Goal: Task Accomplishment & Management: Manage account settings

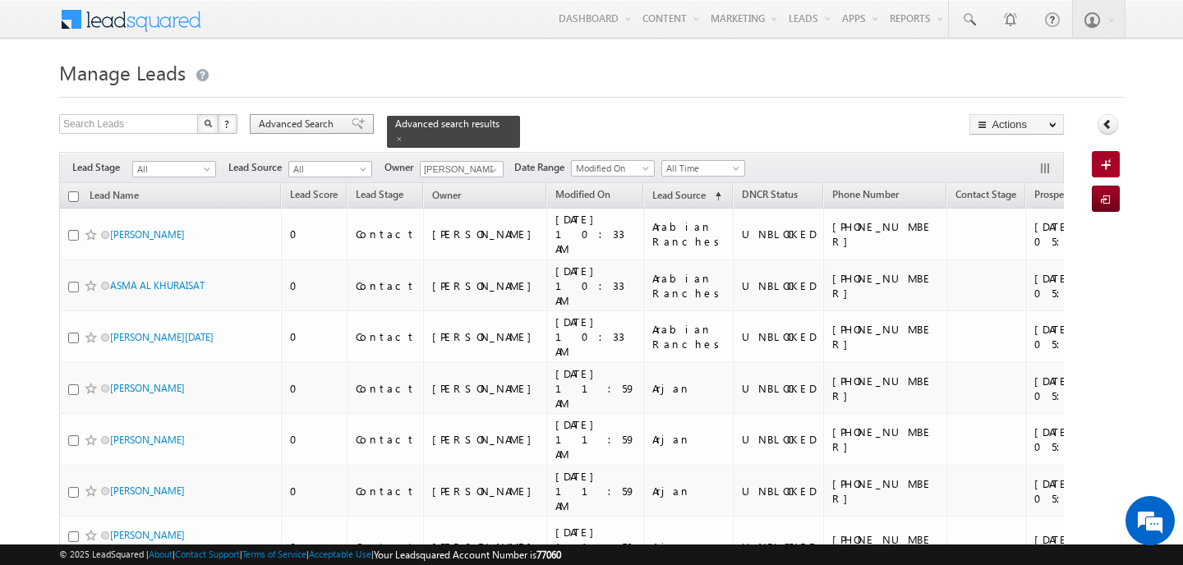
click at [307, 120] on span "Advanced Search" at bounding box center [299, 124] width 80 height 15
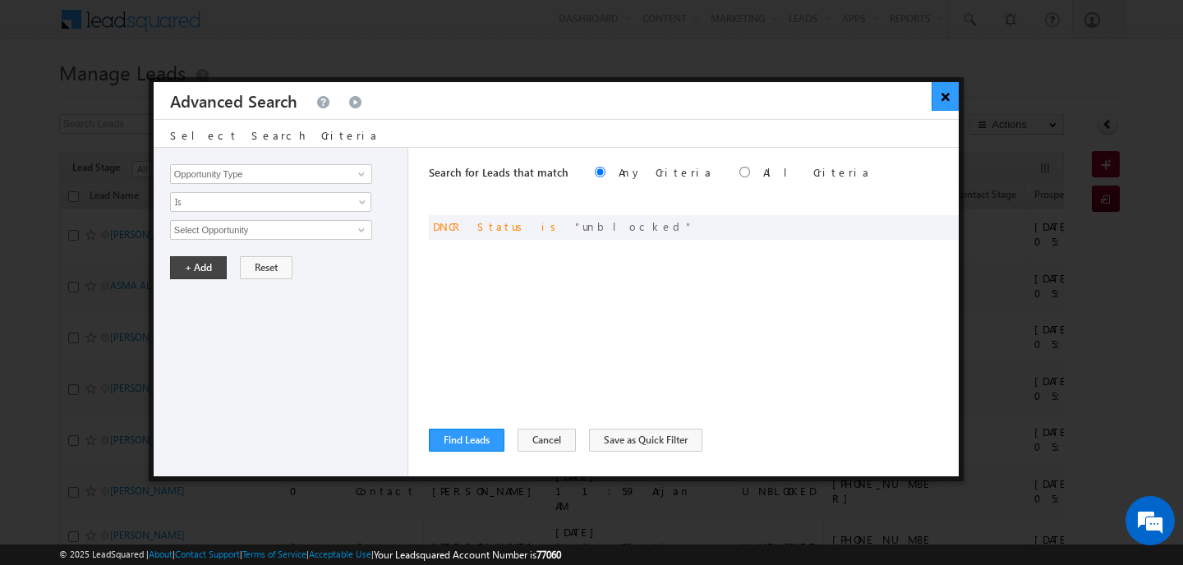
click at [949, 94] on button "×" at bounding box center [945, 96] width 27 height 29
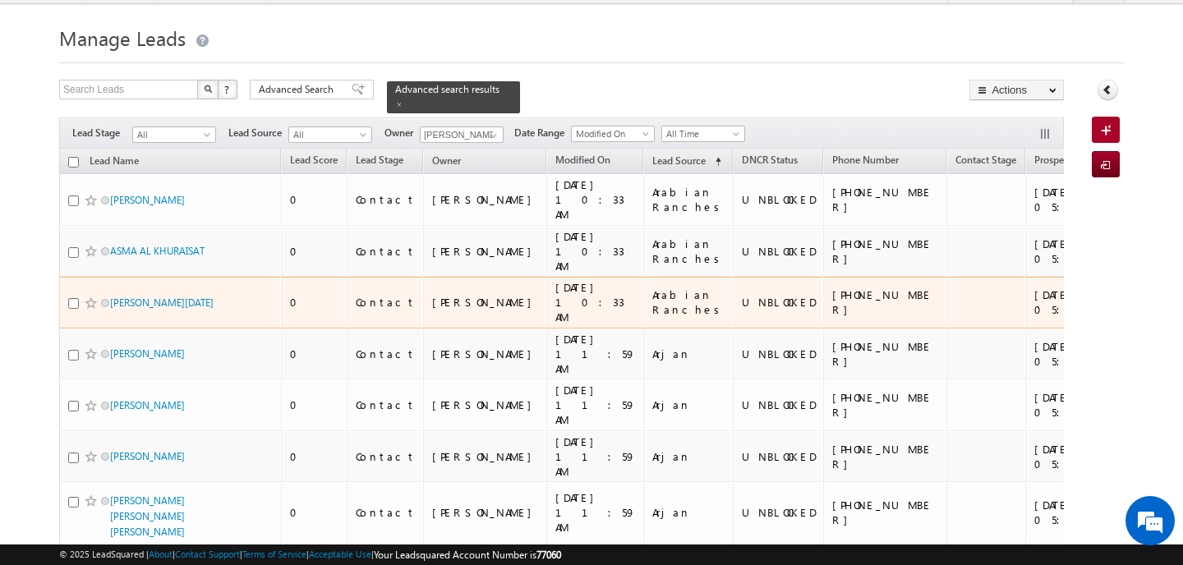
scroll to position [30, 0]
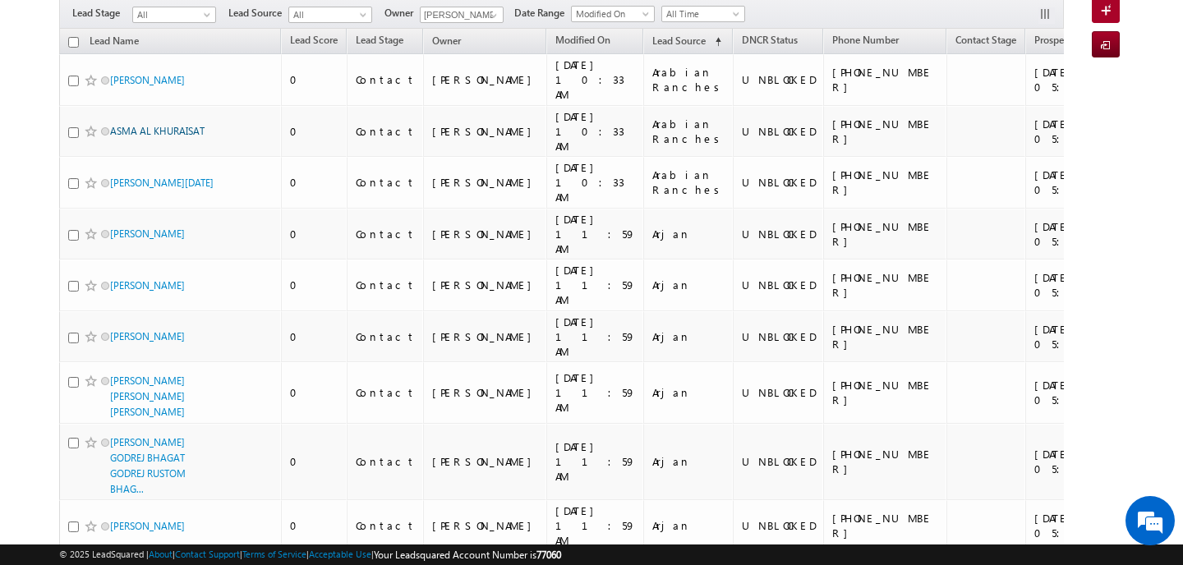
scroll to position [0, 0]
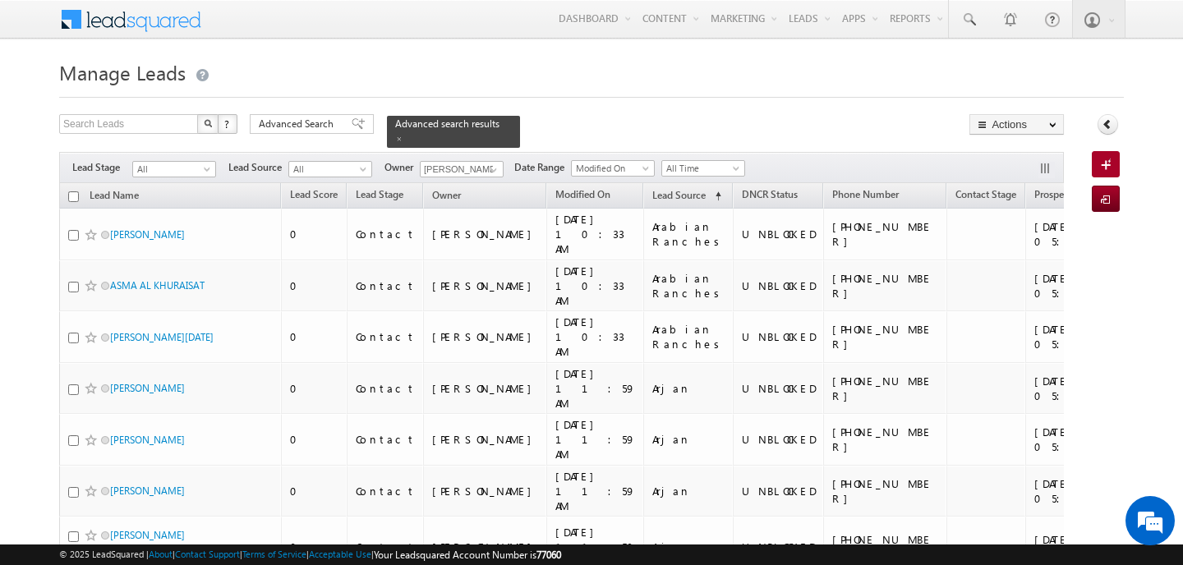
click at [72, 195] on input "checkbox" at bounding box center [73, 196] width 11 height 11
checkbox input "true"
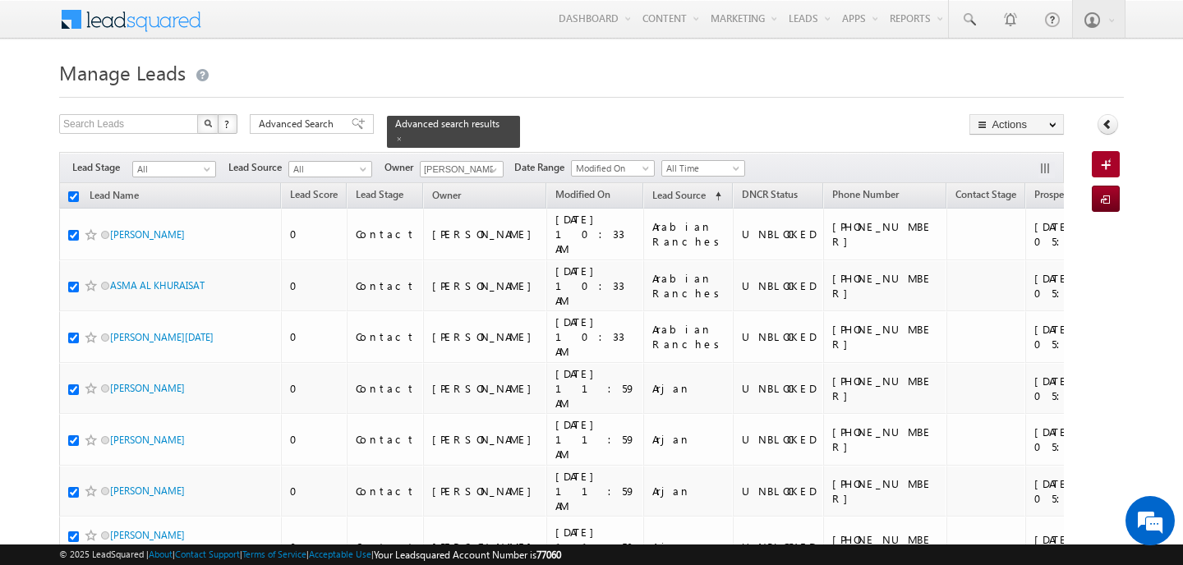
checkbox input "true"
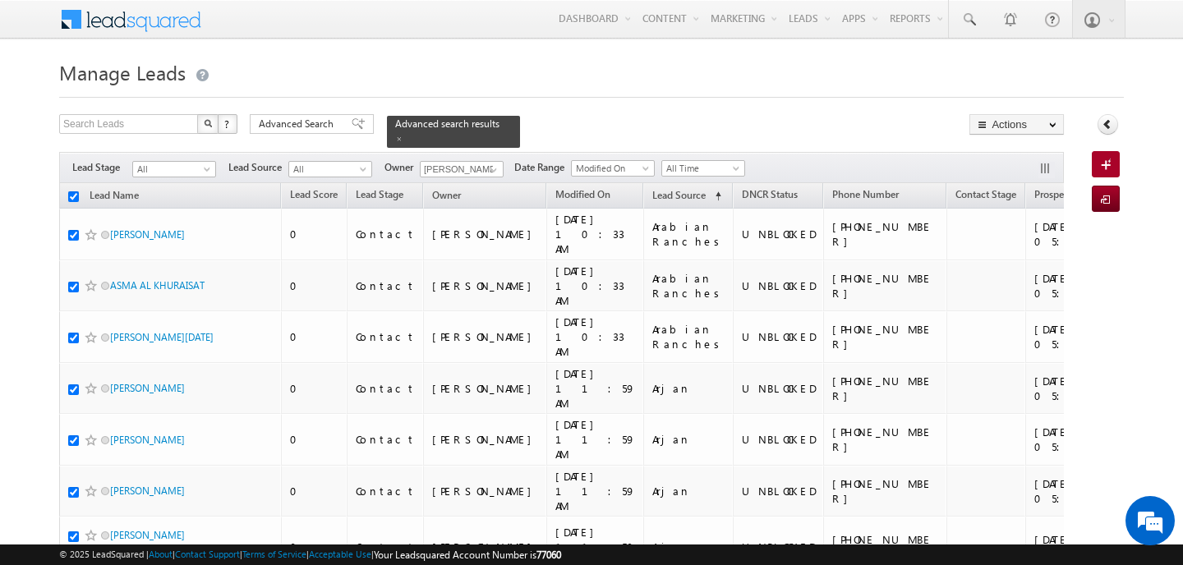
checkbox input "true"
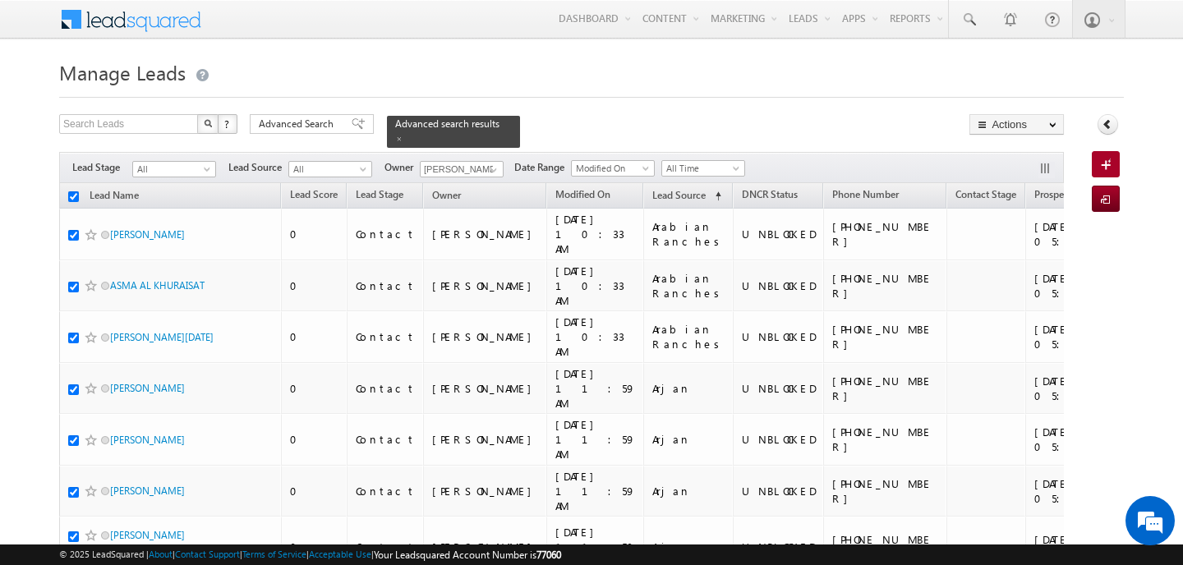
checkbox input "true"
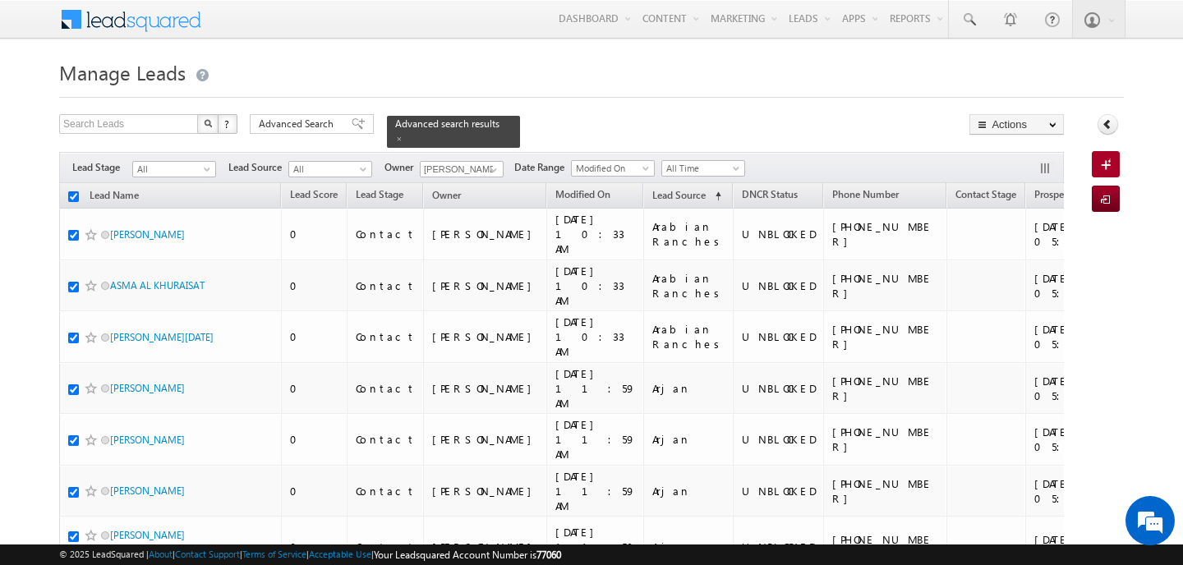
checkbox input "true"
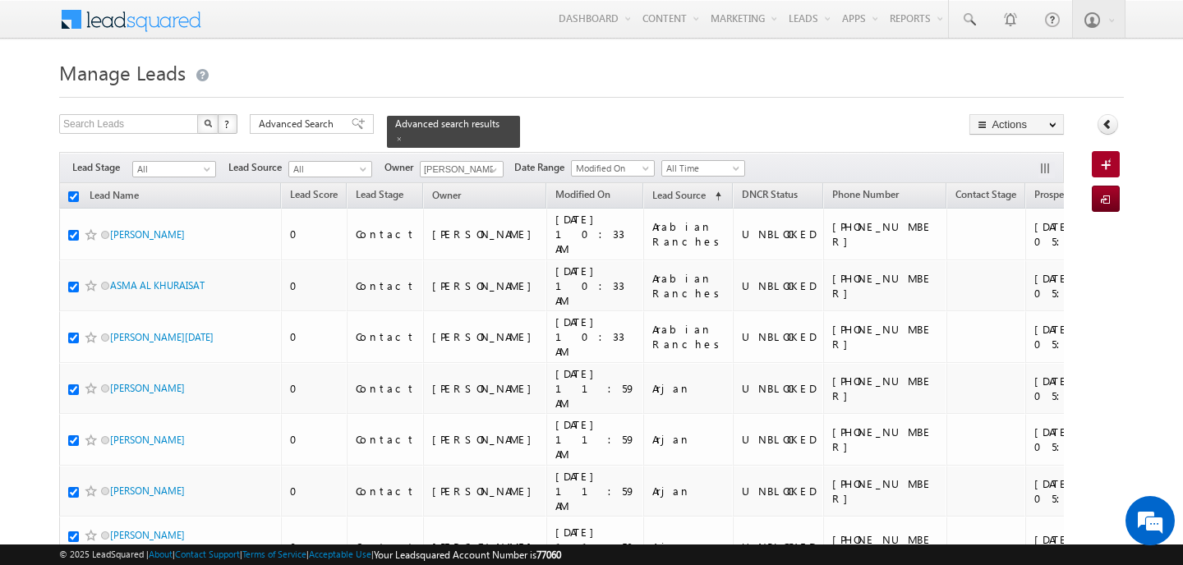
checkbox input "true"
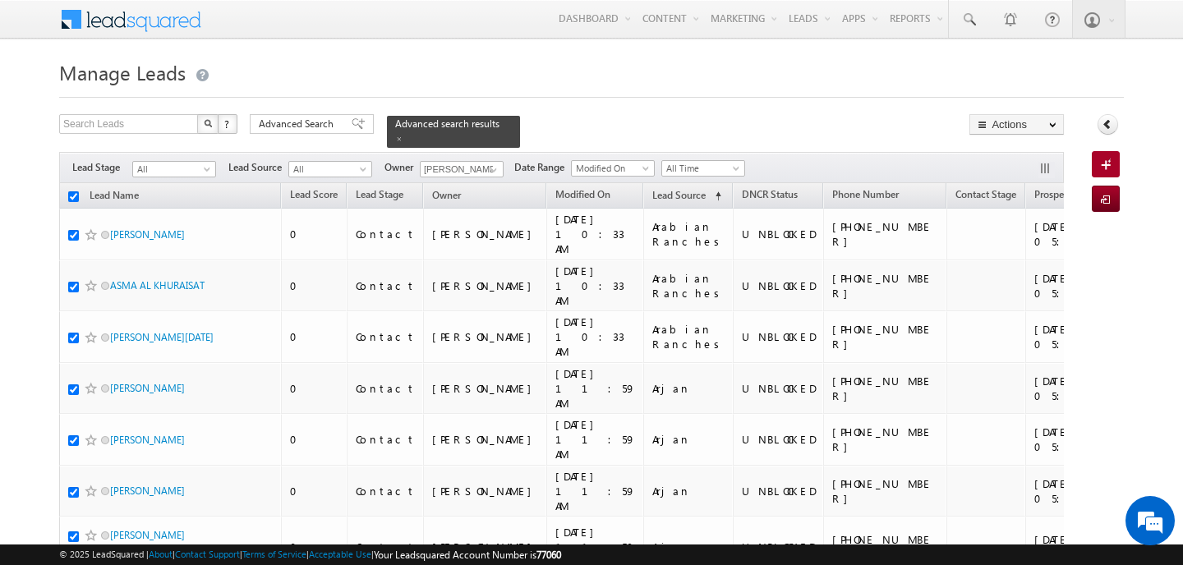
checkbox input "true"
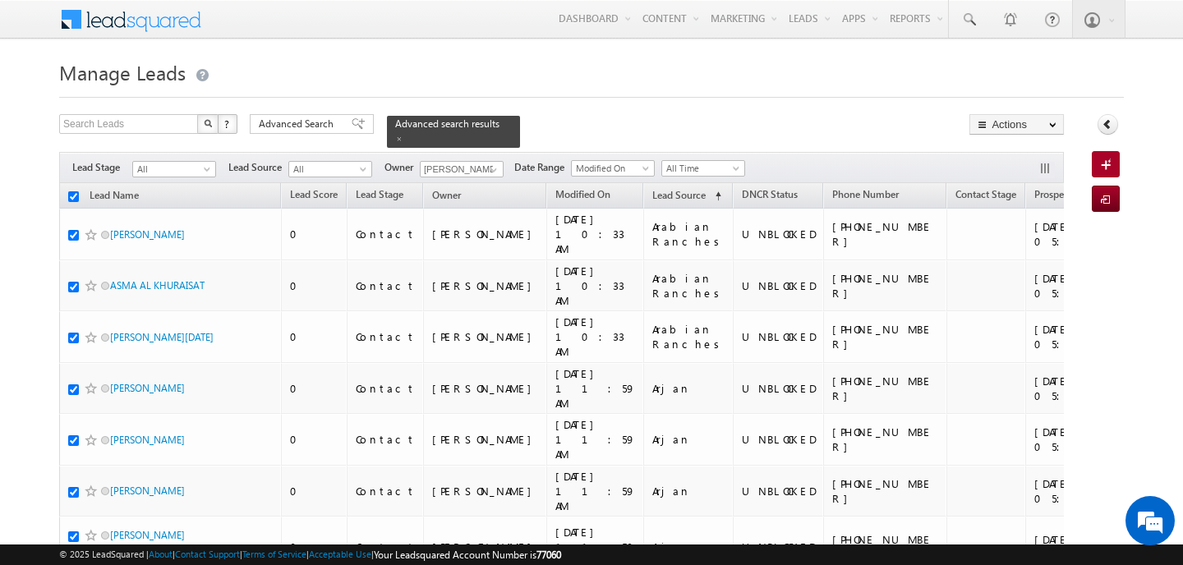
checkbox input "true"
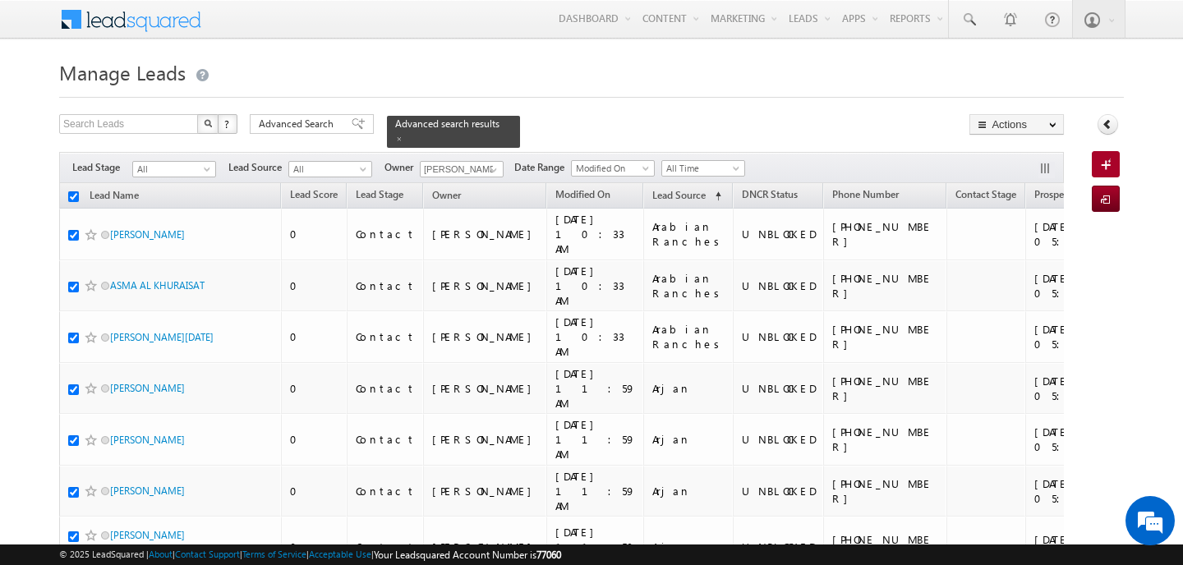
checkbox input "true"
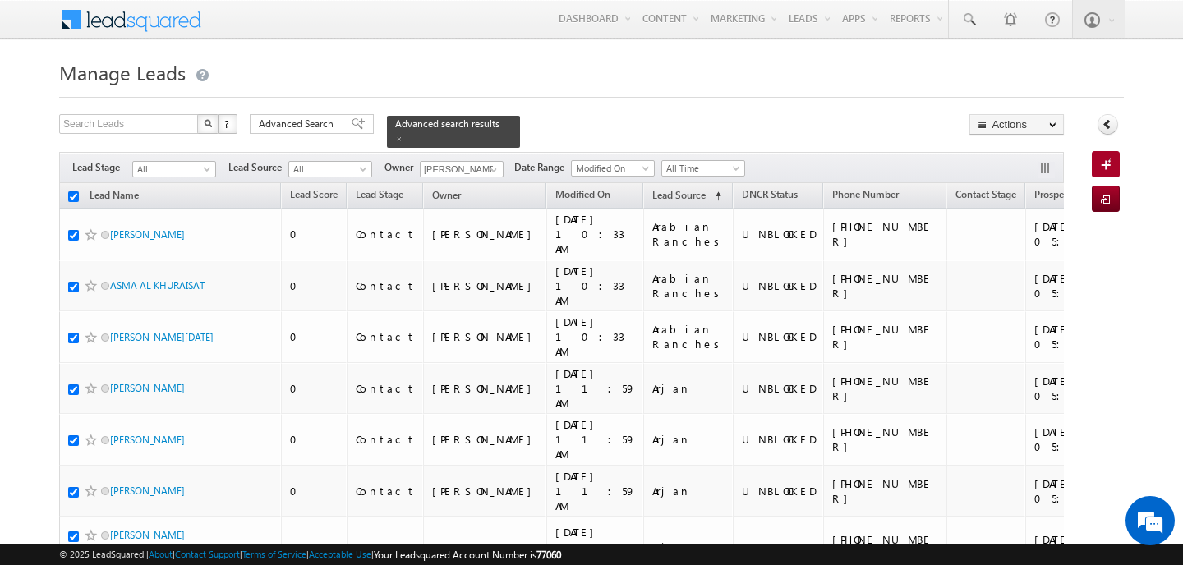
checkbox input "true"
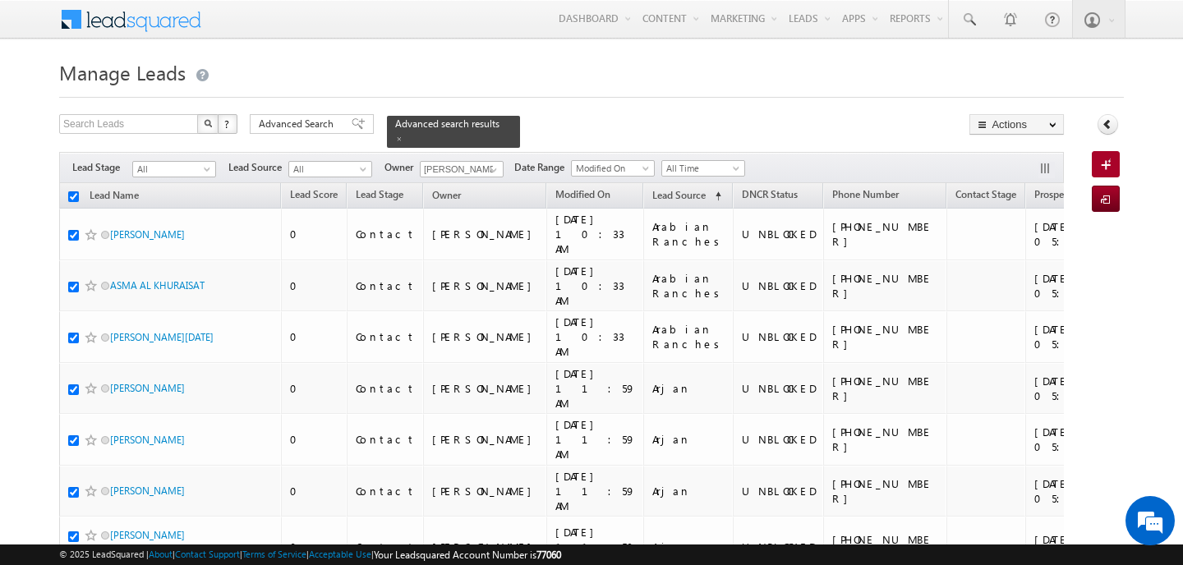
checkbox input "true"
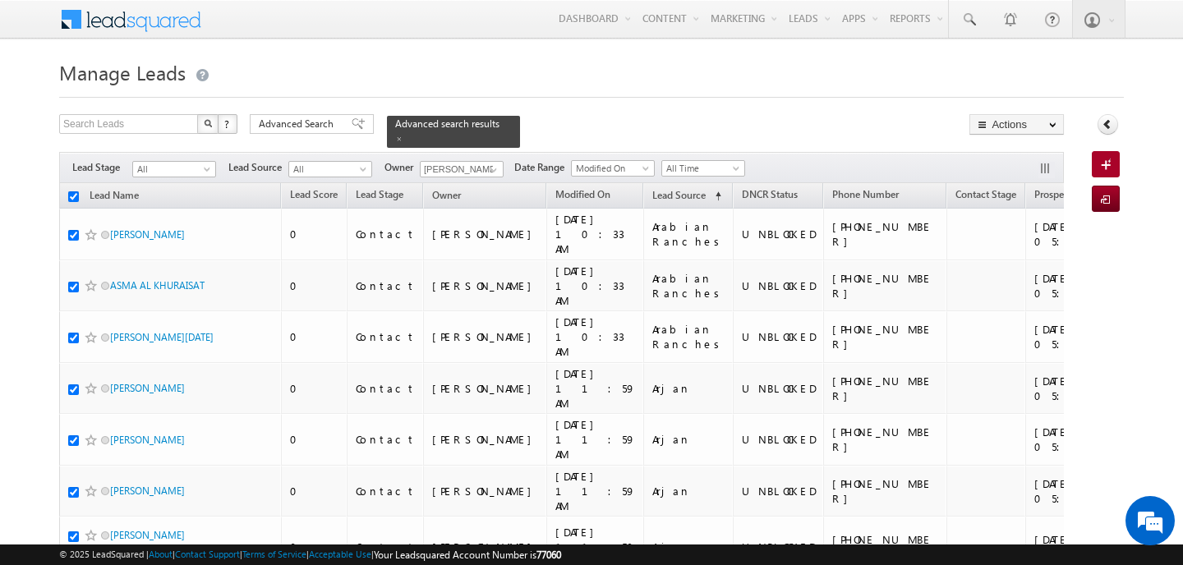
checkbox input "true"
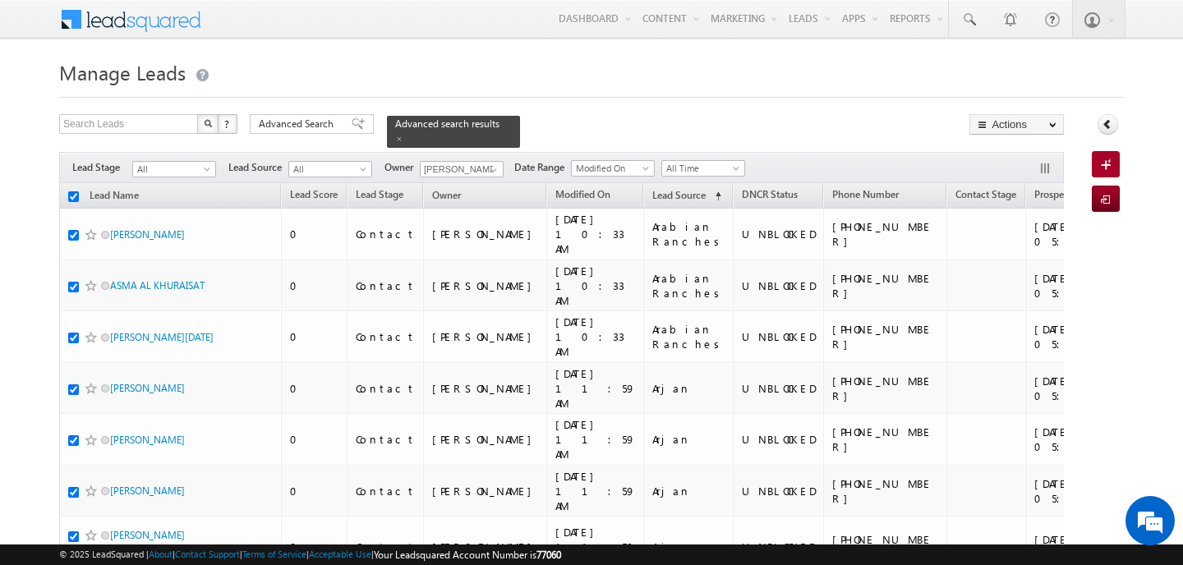
checkbox input "true"
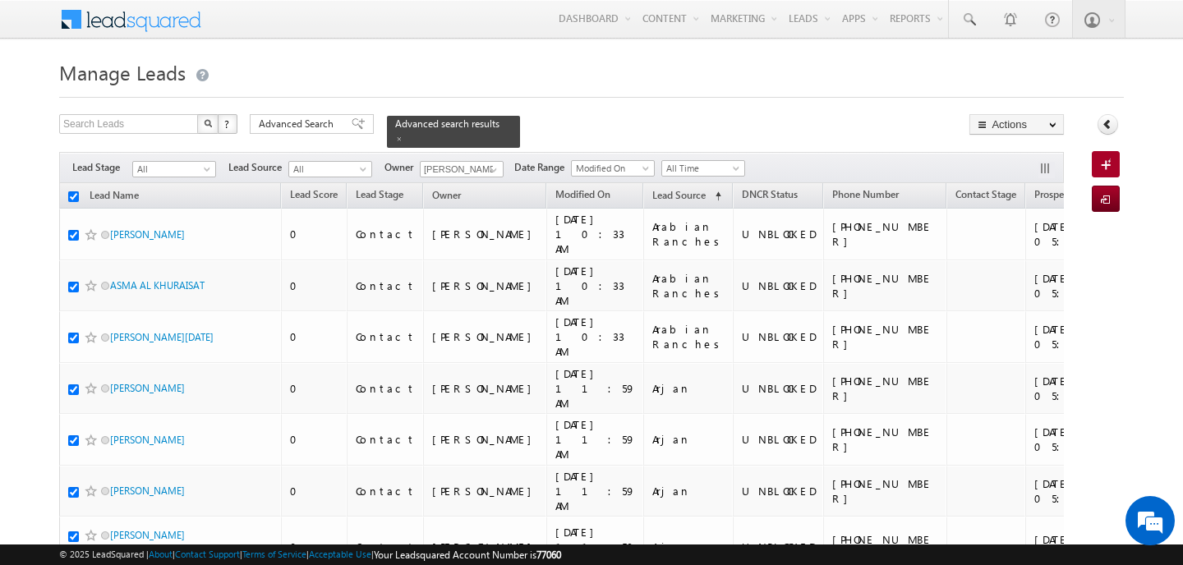
checkbox input "true"
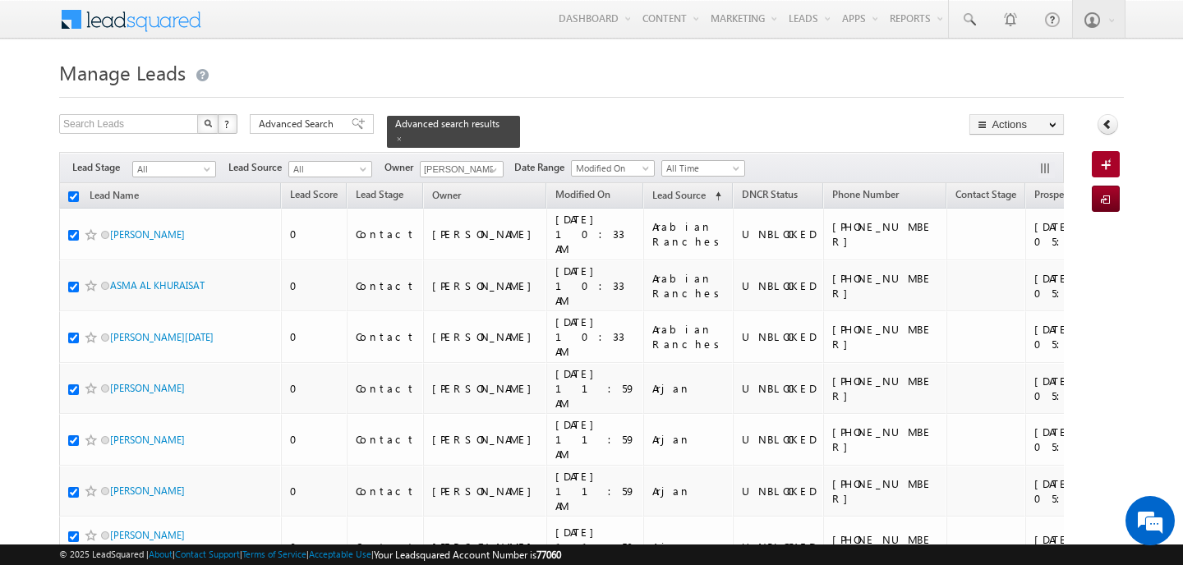
checkbox input "true"
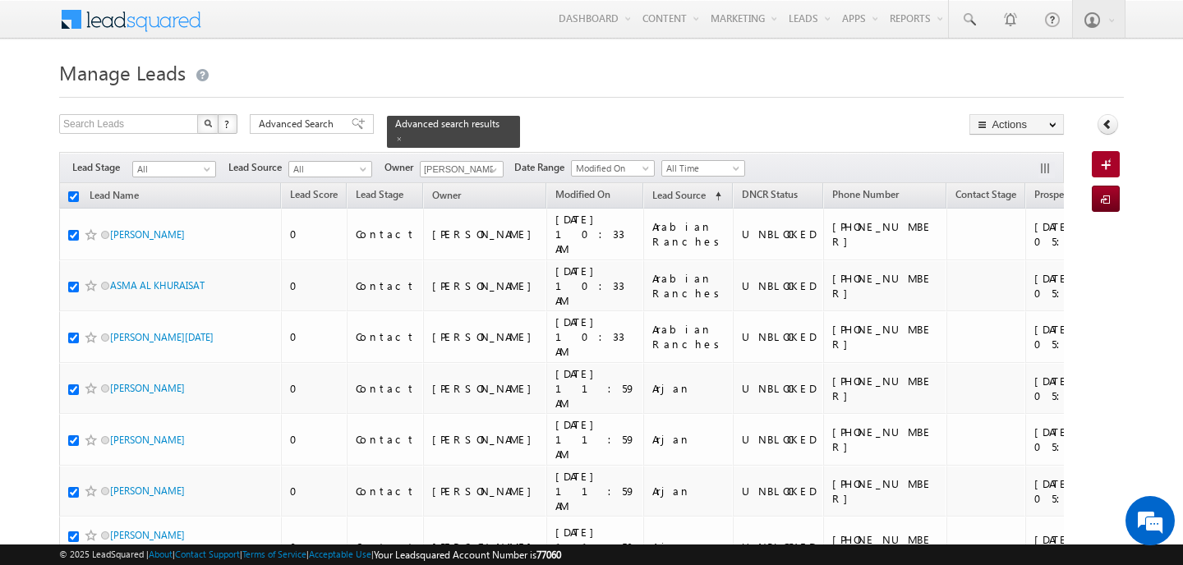
checkbox input "true"
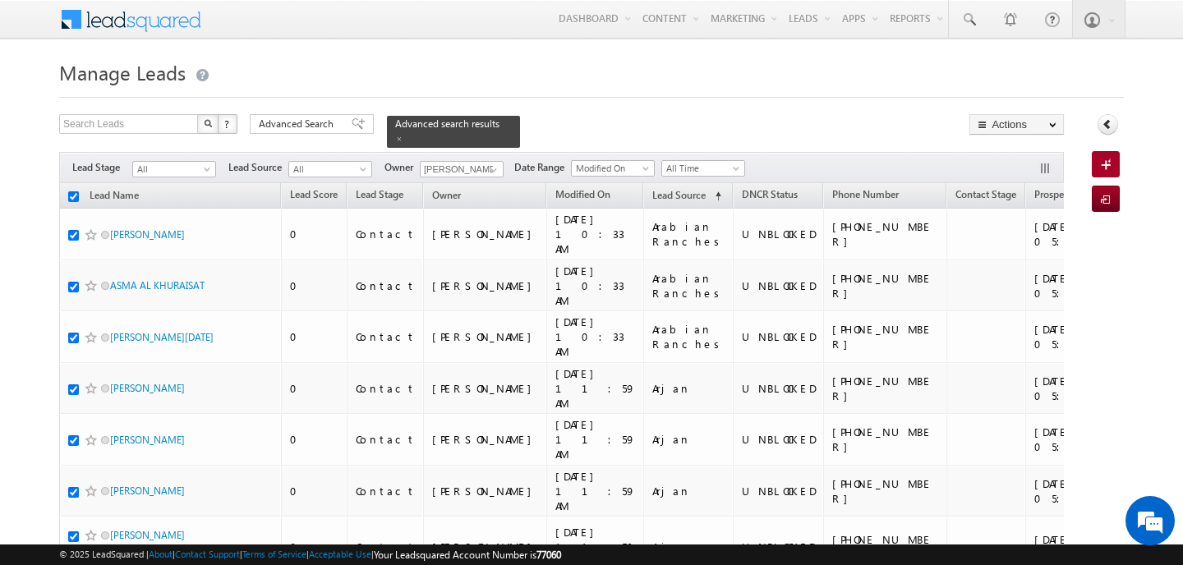
checkbox input "true"
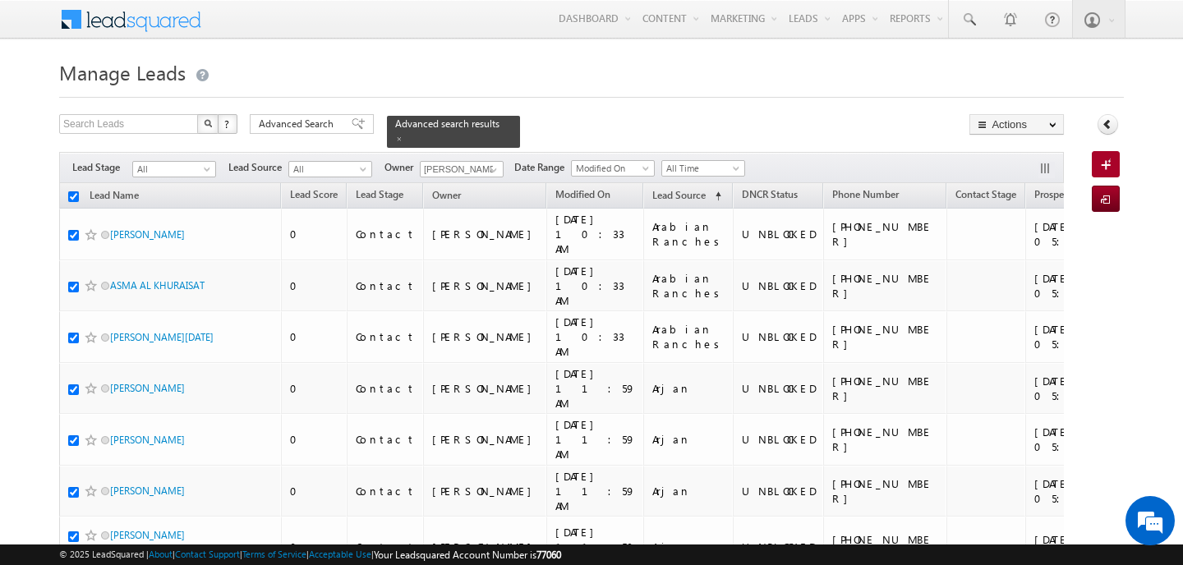
checkbox input "true"
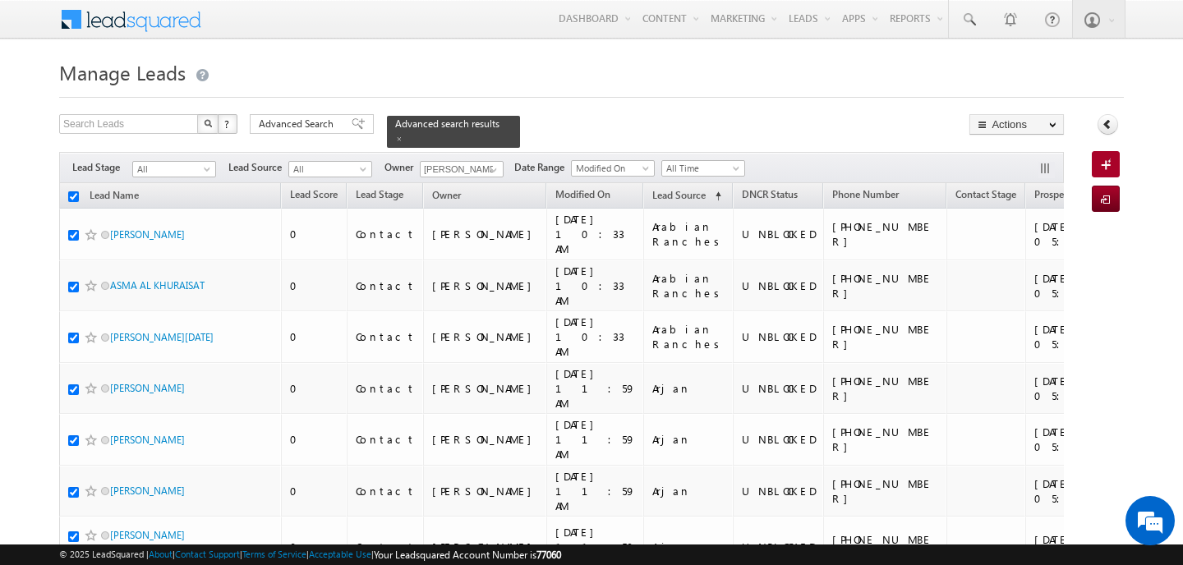
checkbox input "true"
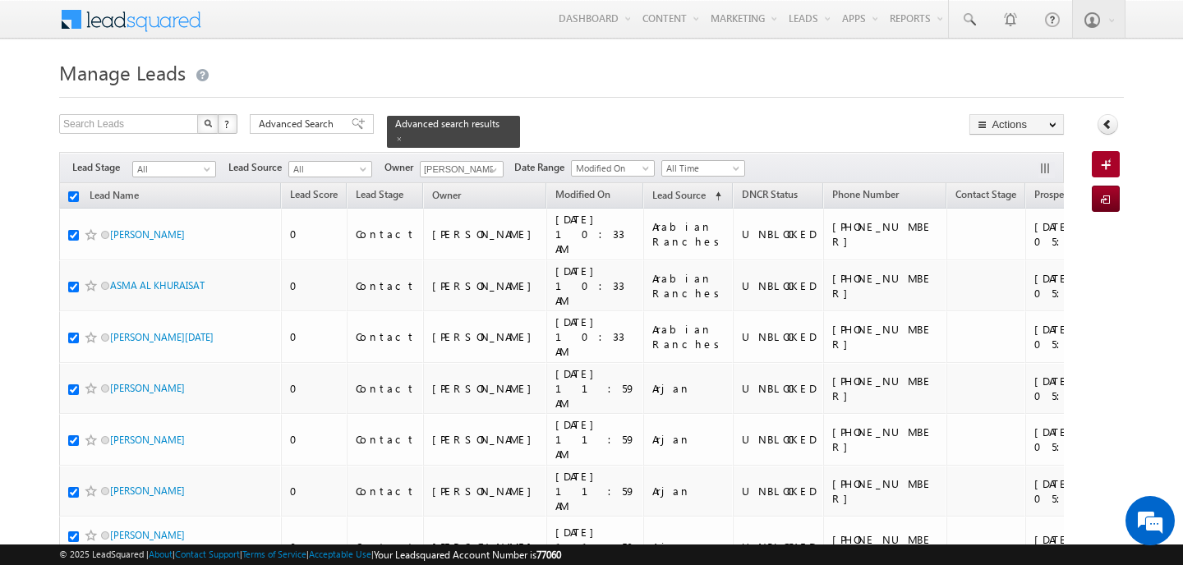
checkbox input "true"
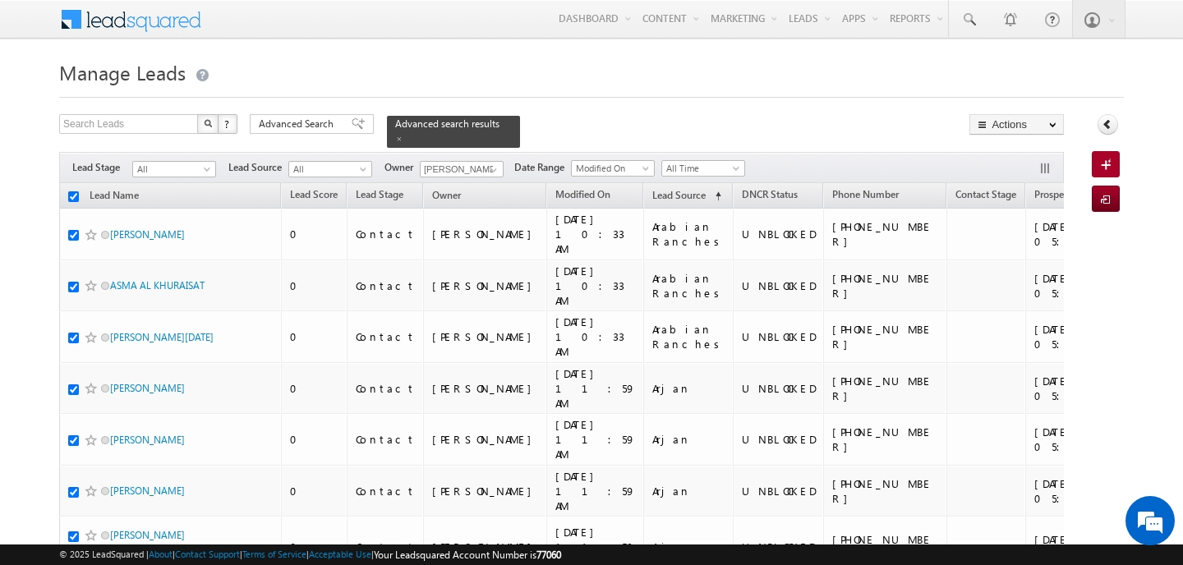
checkbox input "true"
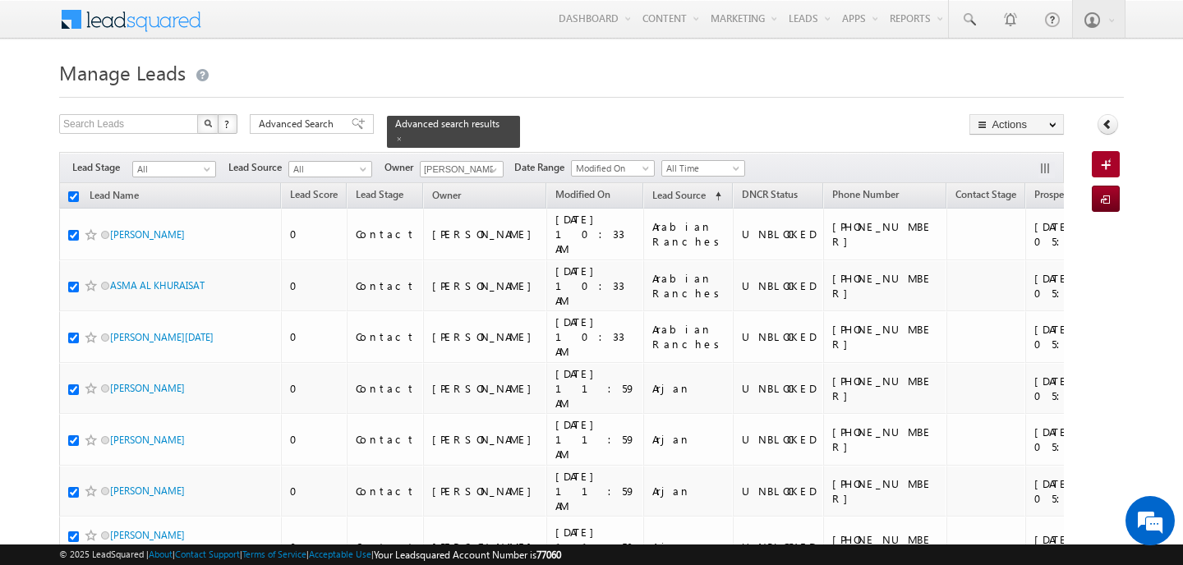
checkbox input "true"
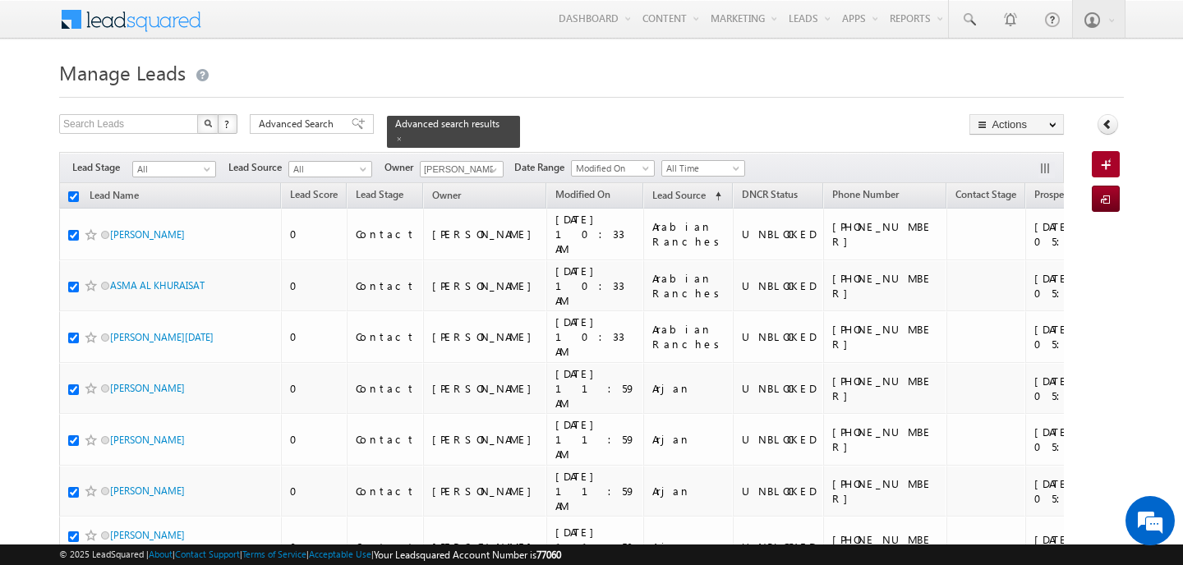
checkbox input "true"
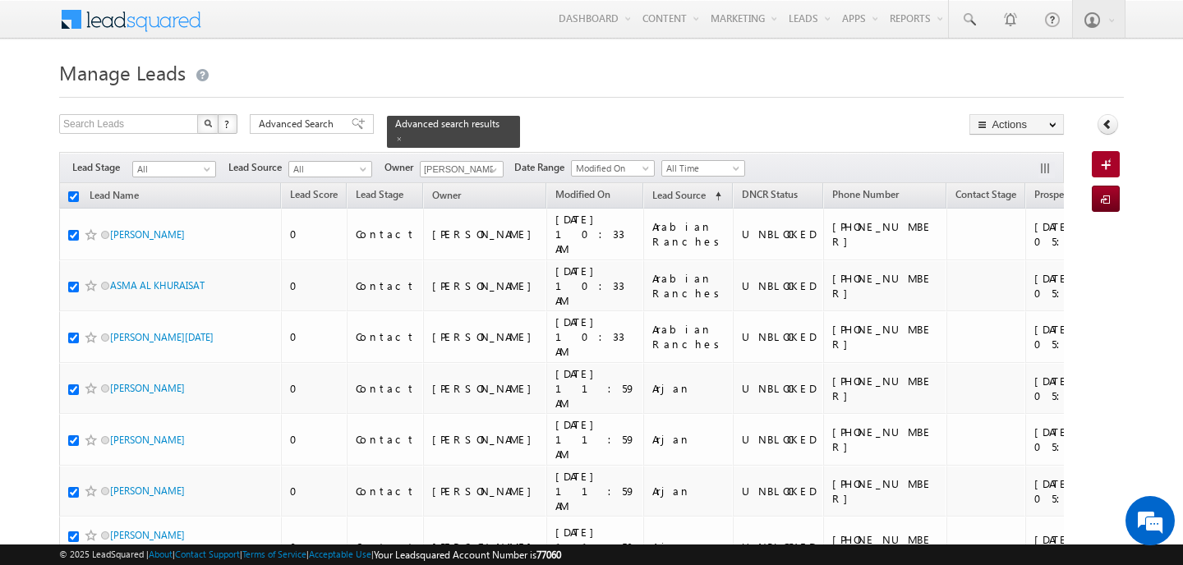
checkbox input "true"
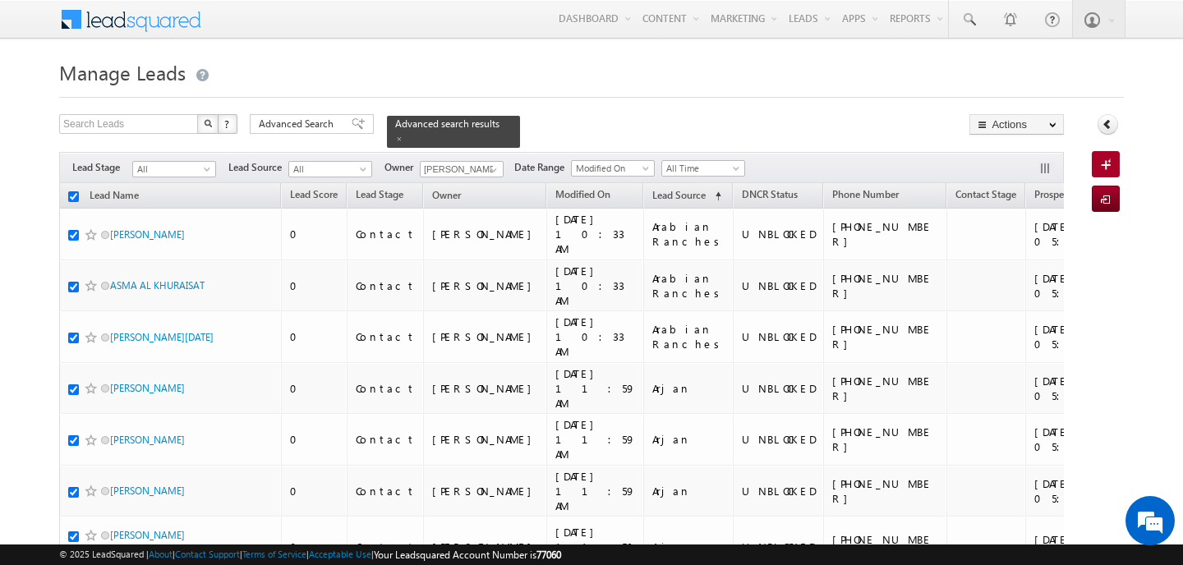
checkbox input "true"
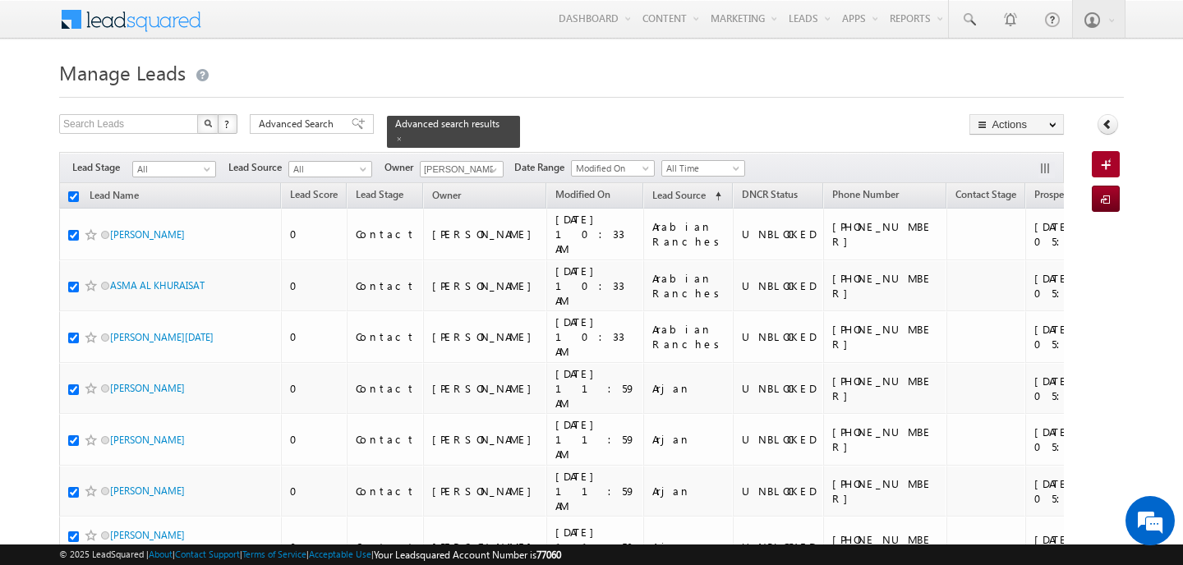
checkbox input "true"
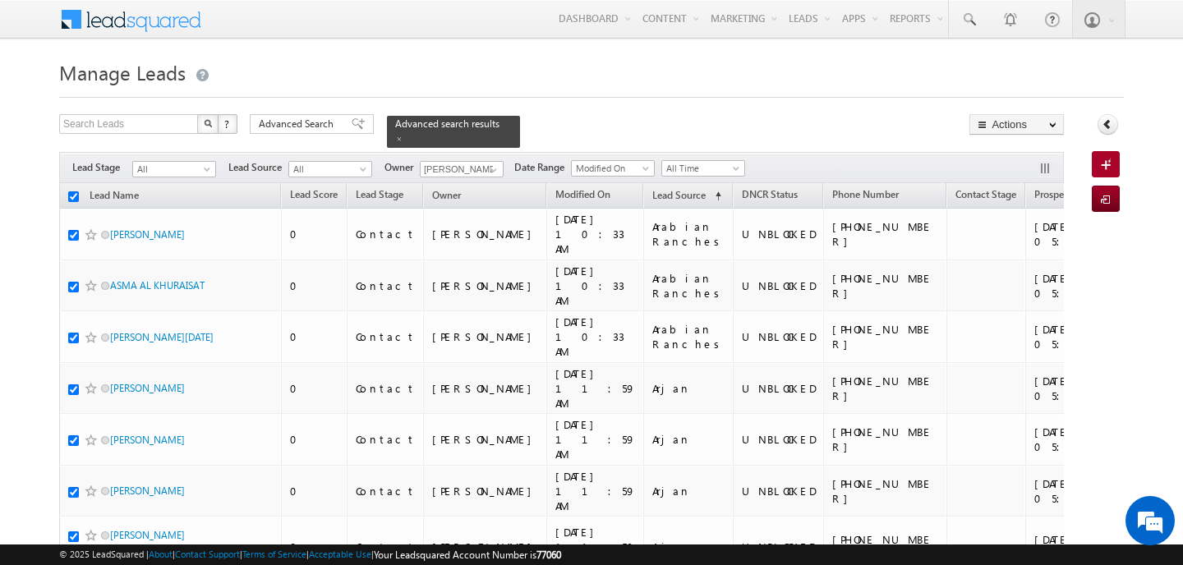
checkbox input "true"
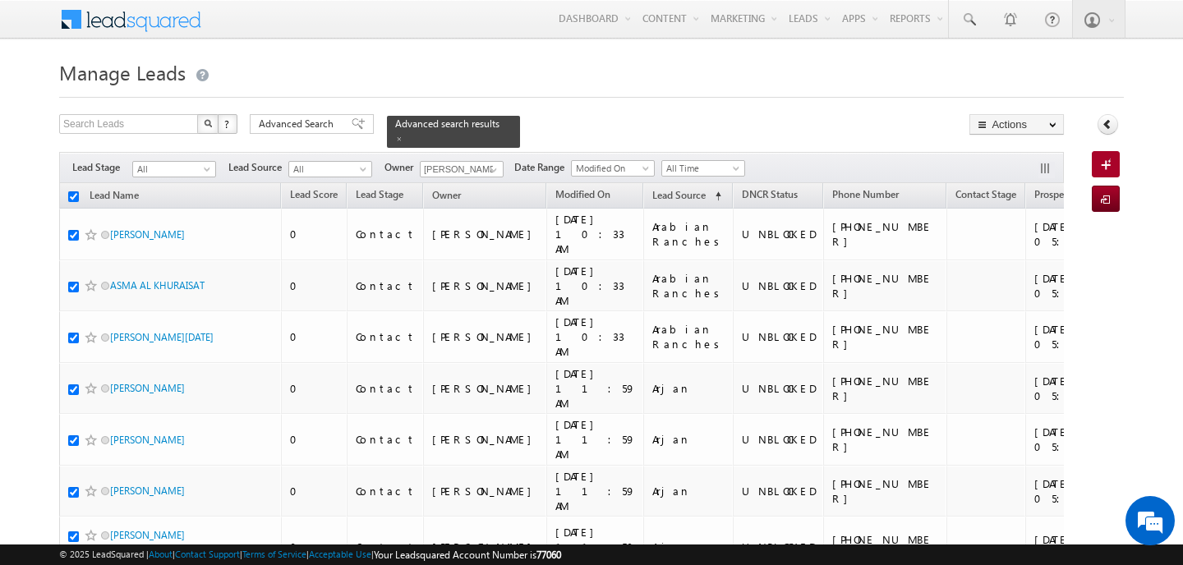
checkbox input "true"
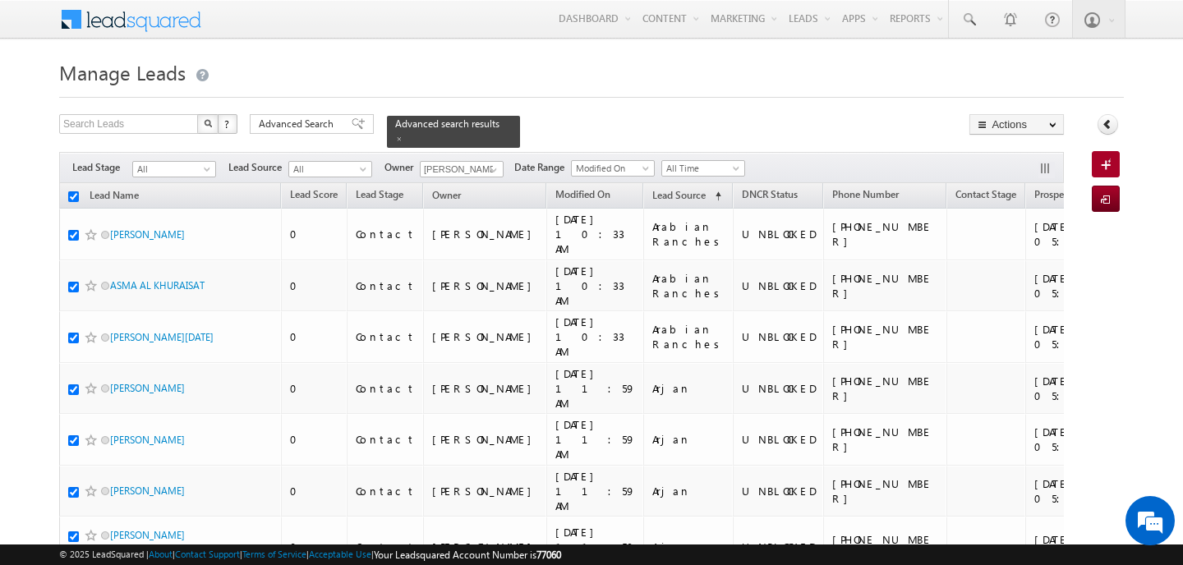
checkbox input "true"
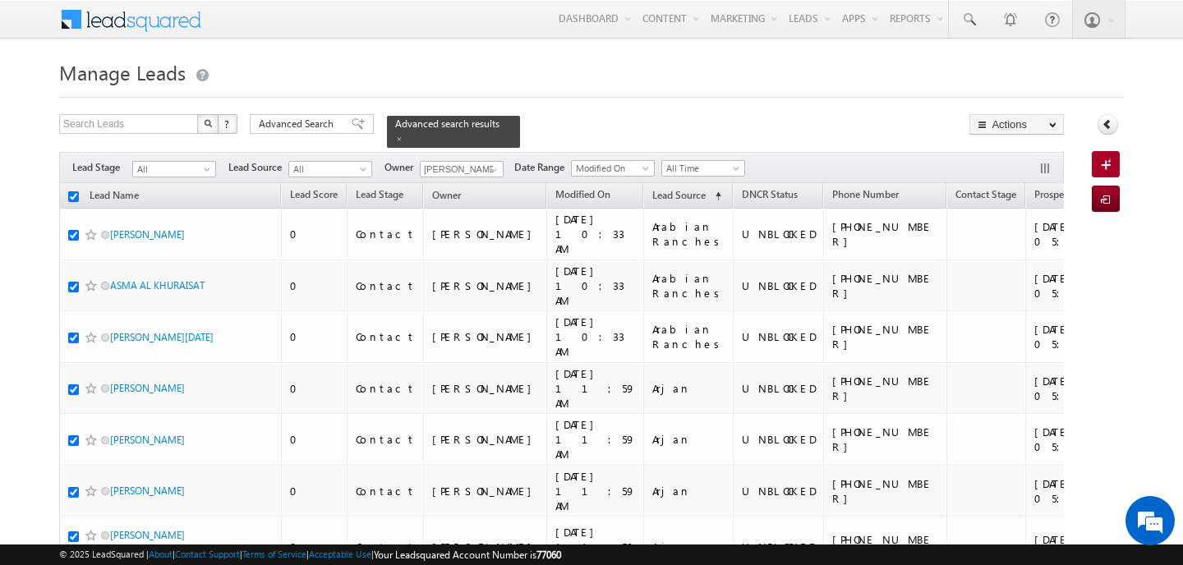
checkbox input "true"
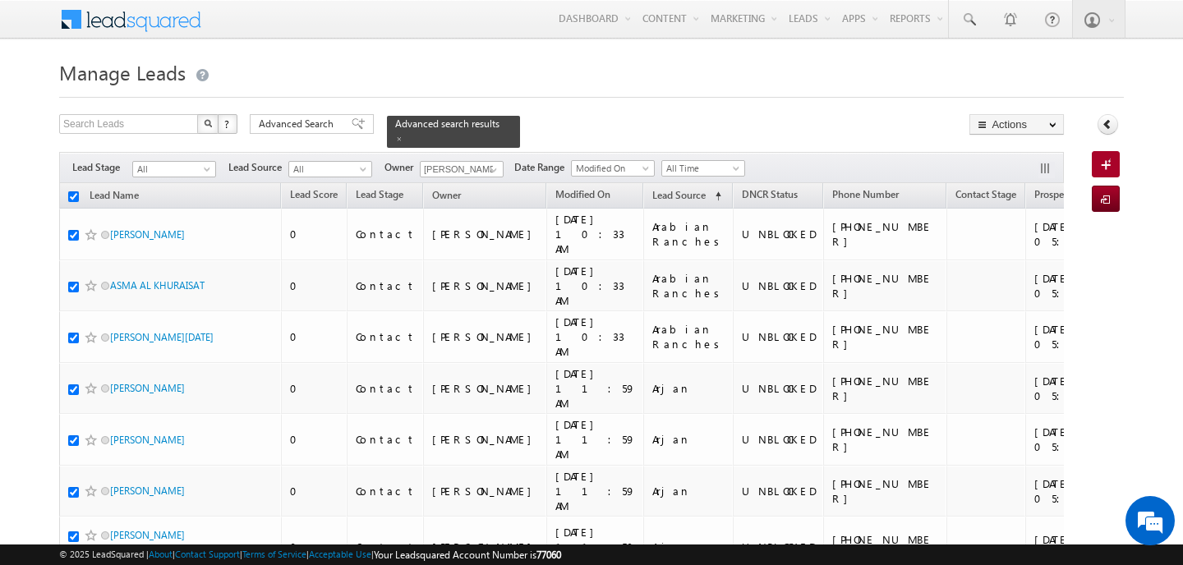
checkbox input "true"
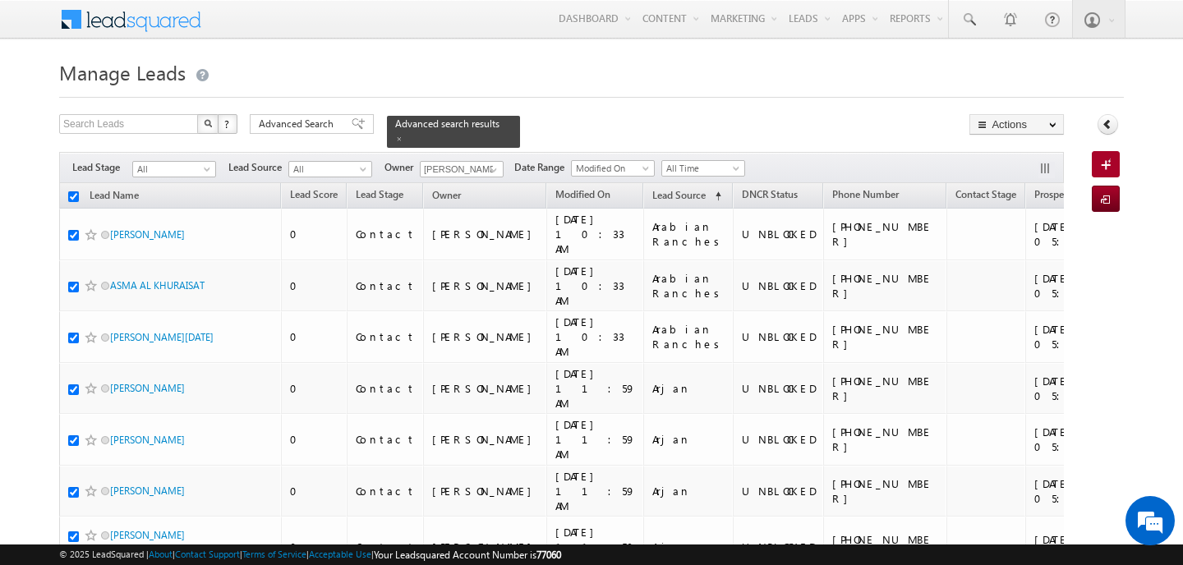
checkbox input "true"
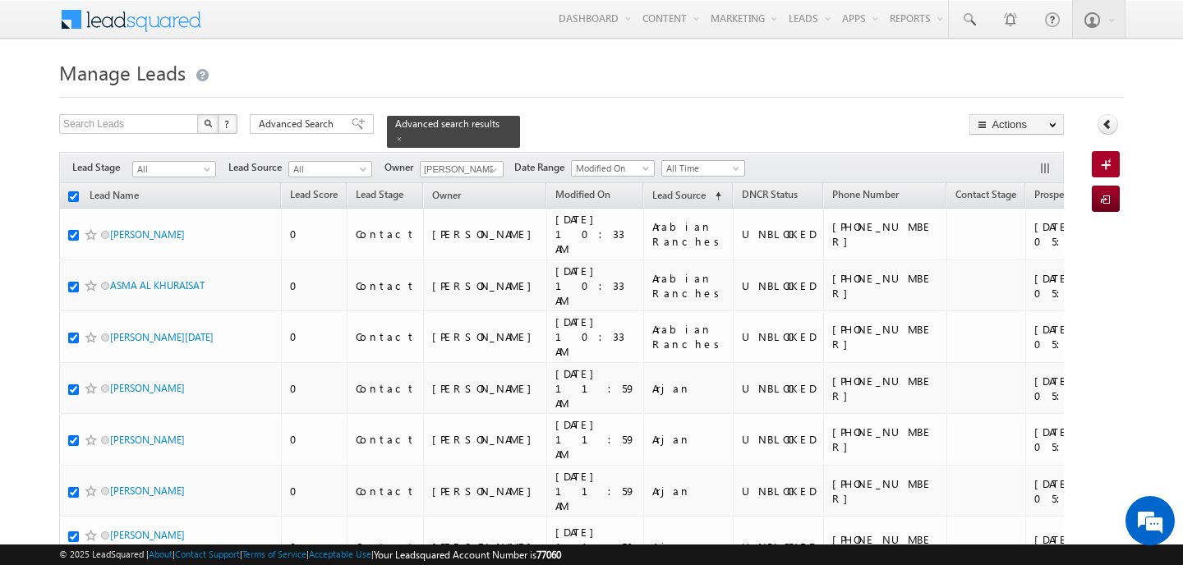
checkbox input "true"
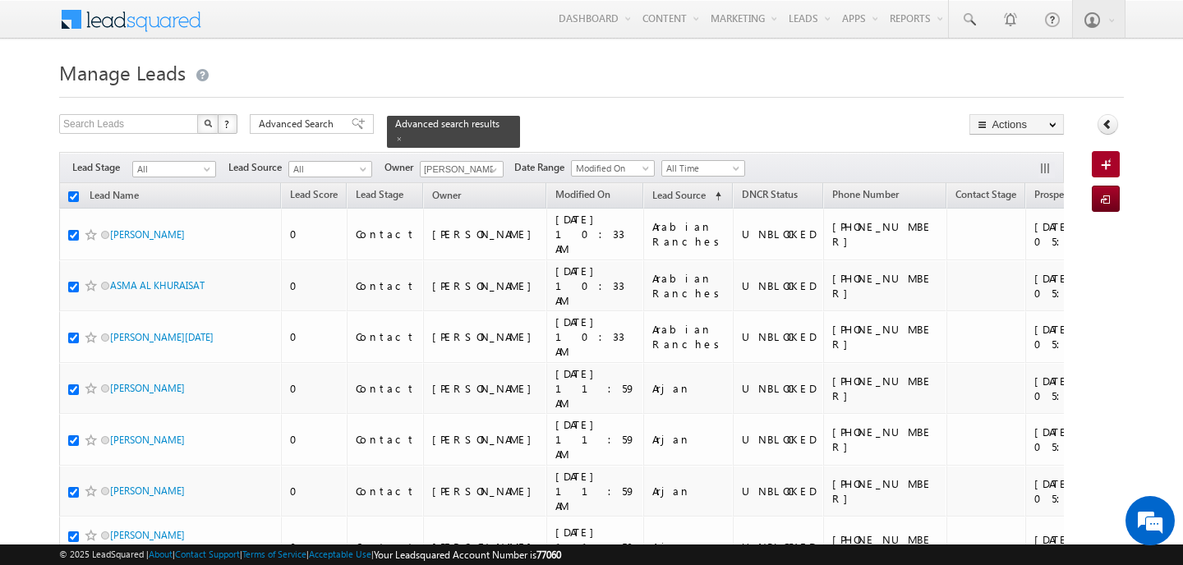
checkbox input "true"
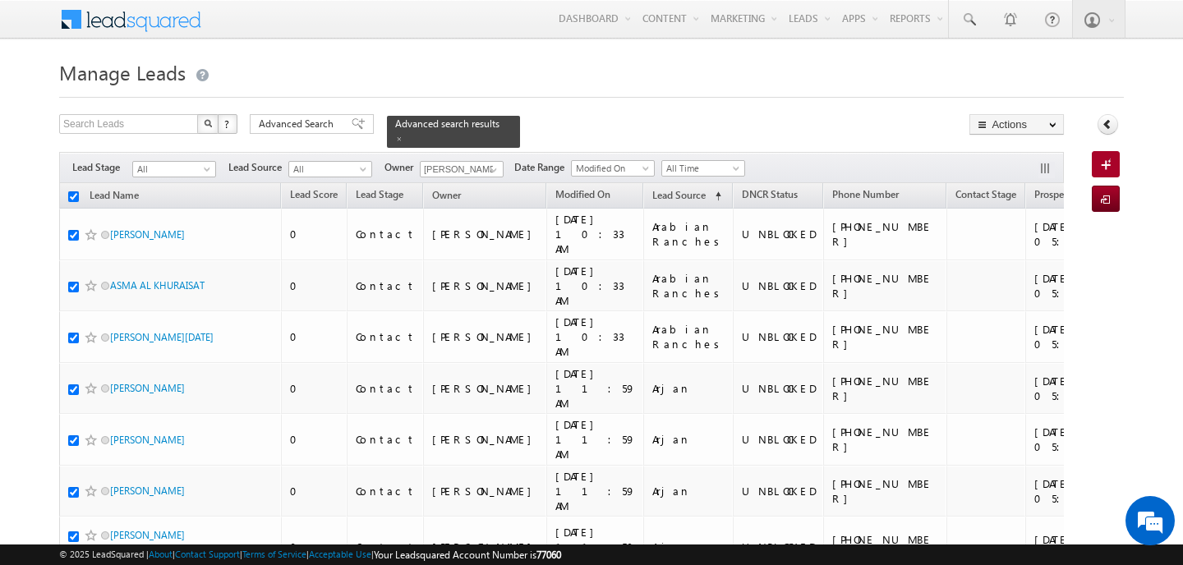
checkbox input "true"
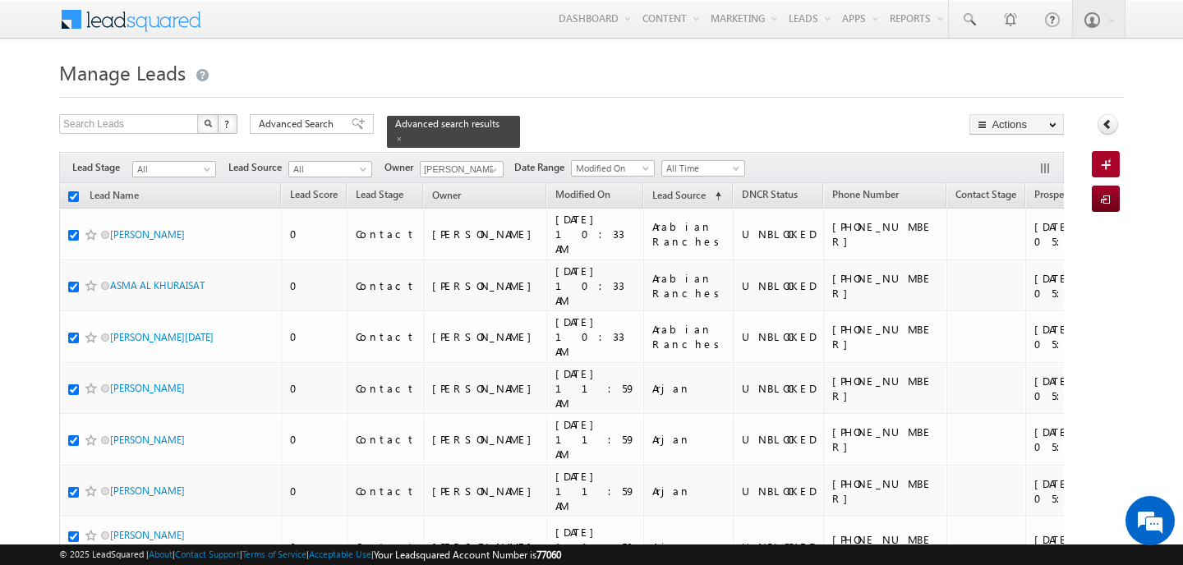
checkbox input "true"
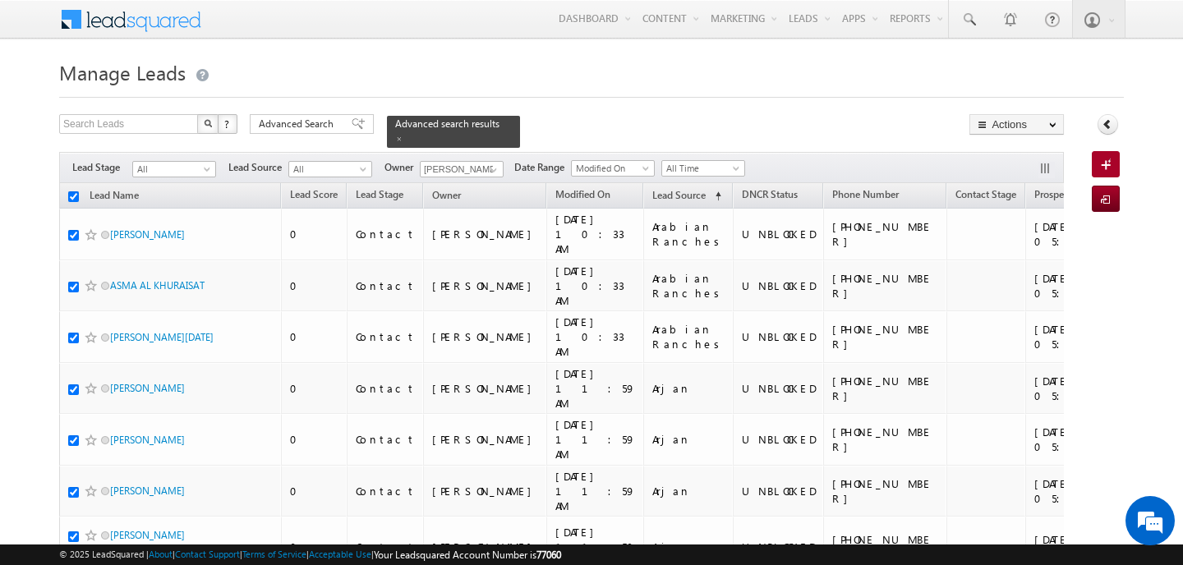
checkbox input "true"
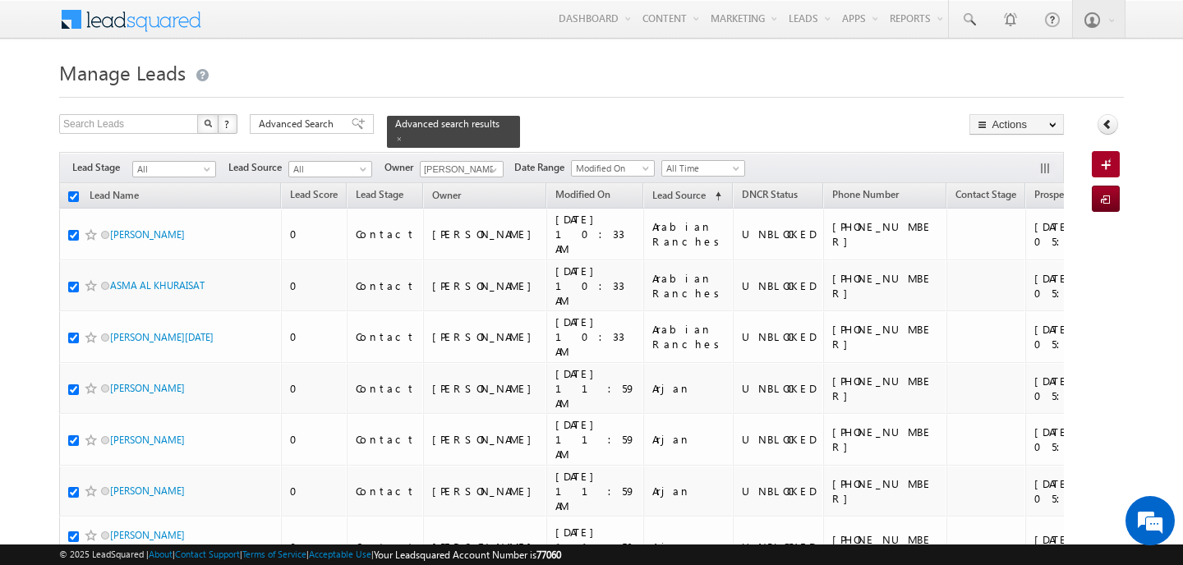
checkbox input "true"
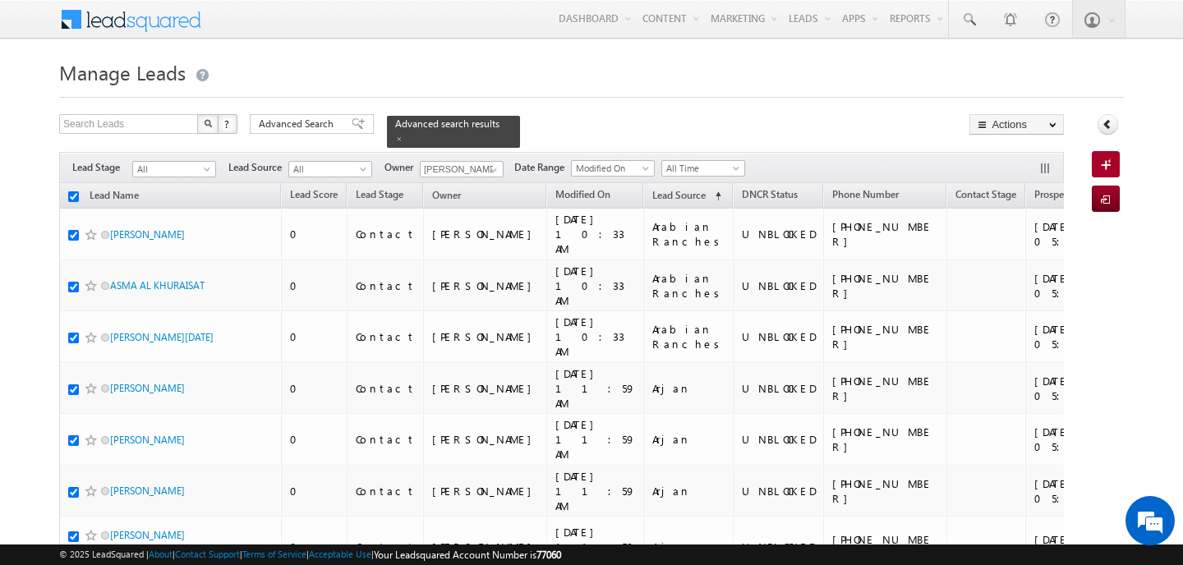
checkbox input "true"
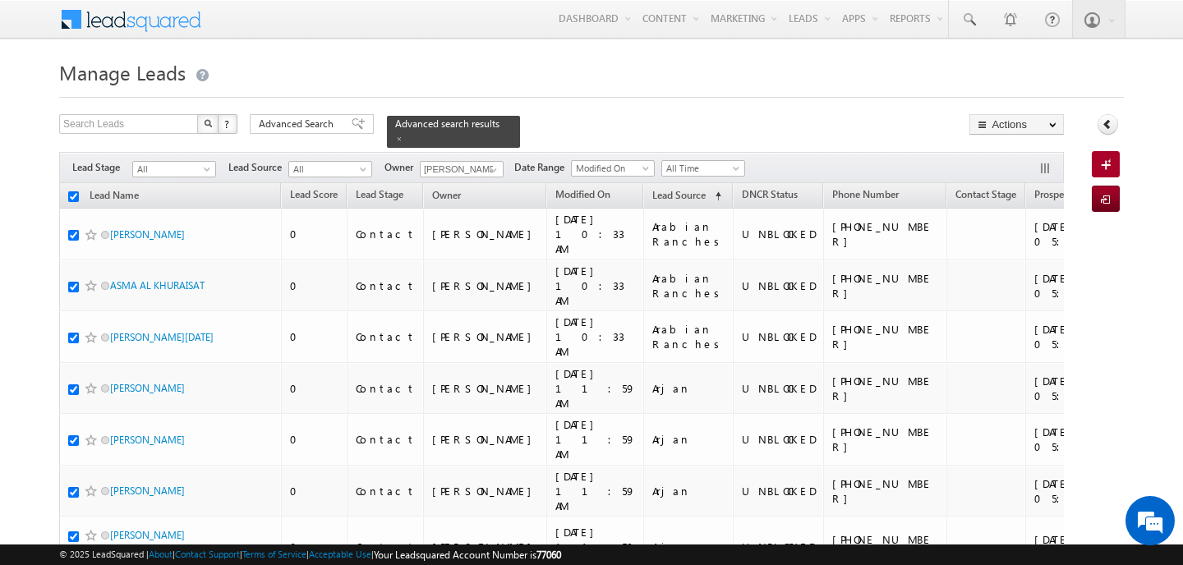
checkbox input "true"
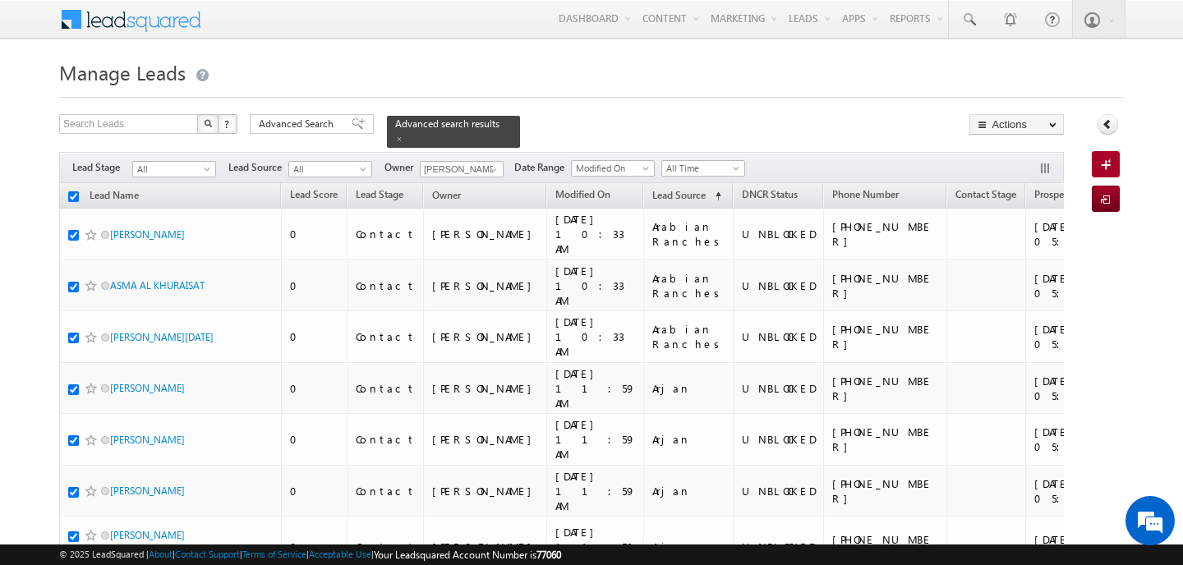
checkbox input "true"
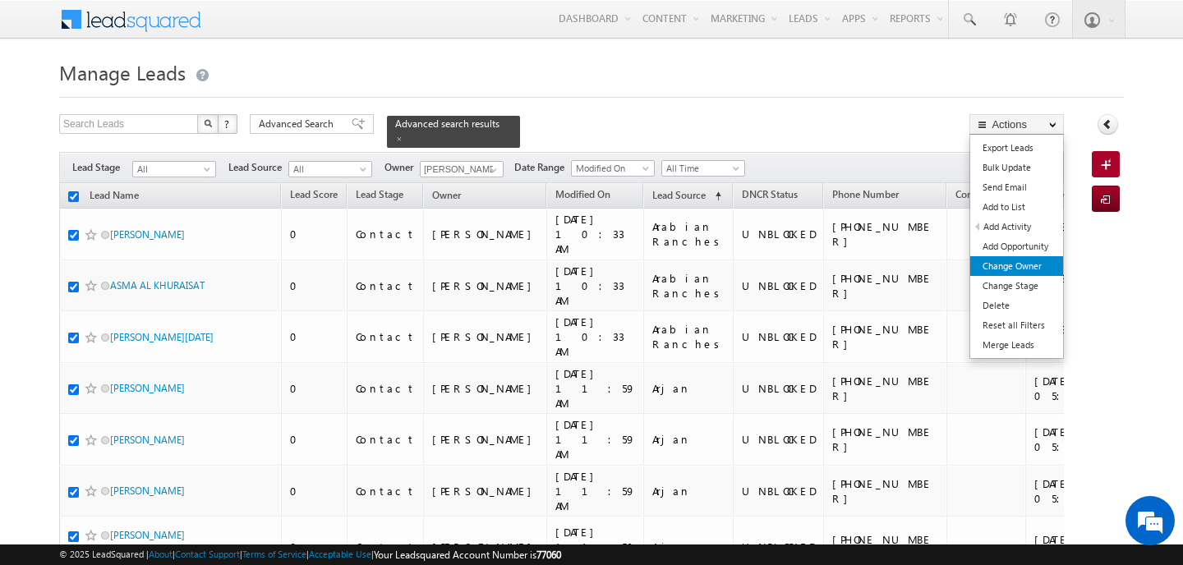
click at [1027, 257] on link "Change Owner" at bounding box center [1016, 266] width 93 height 20
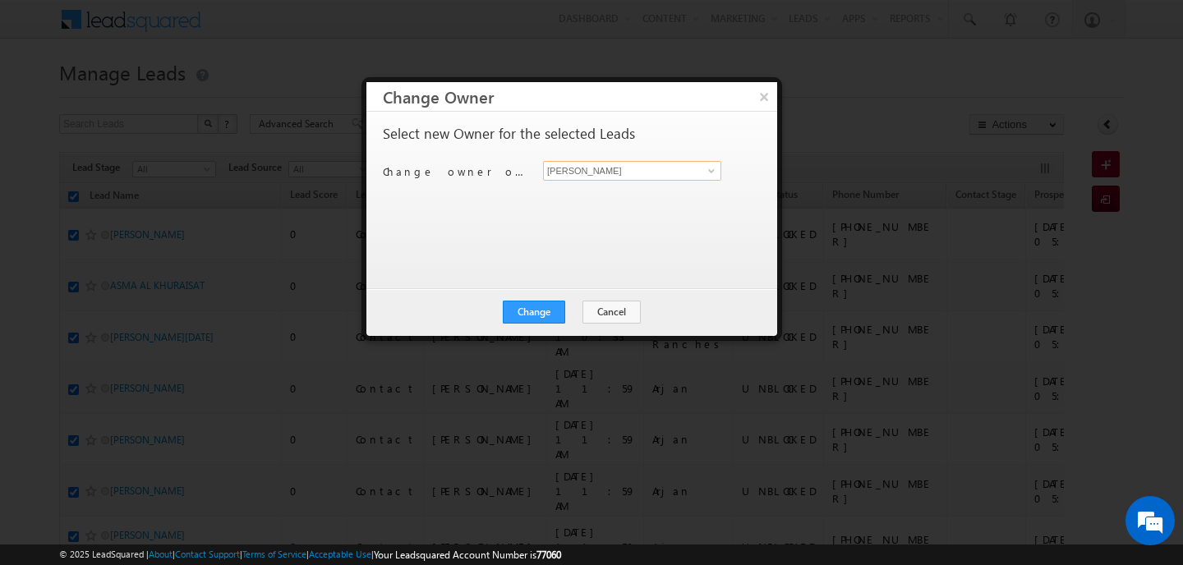
click at [649, 168] on input "[PERSON_NAME]" at bounding box center [632, 171] width 178 height 20
click at [596, 205] on span "mehfooza.memon@indglobal.ae" at bounding box center [624, 203] width 148 height 12
click at [553, 309] on button "Change" at bounding box center [534, 312] width 62 height 23
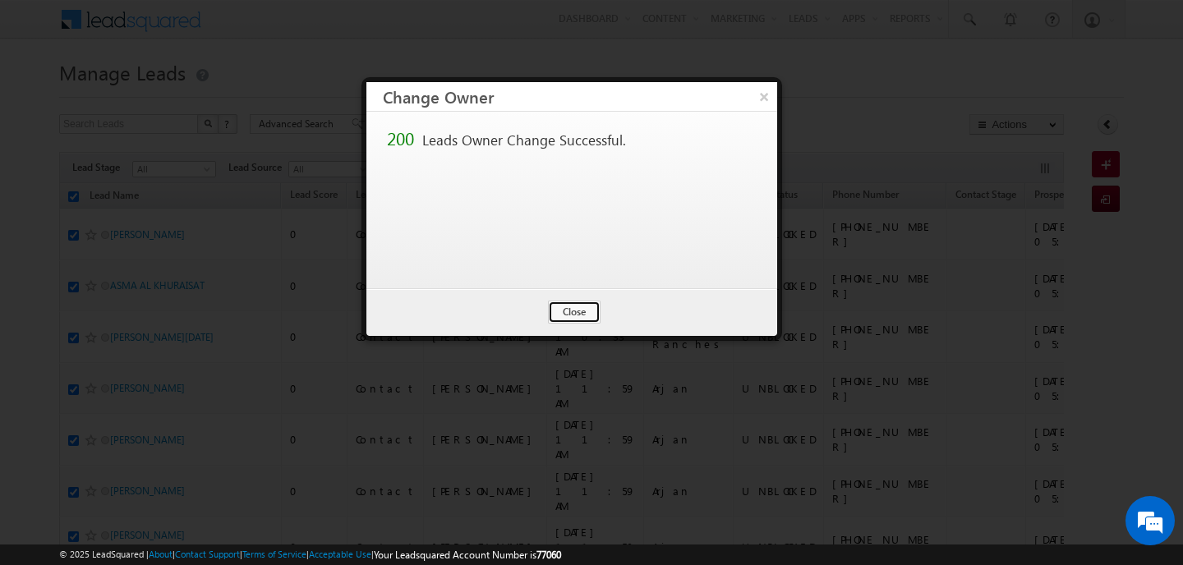
click at [553, 309] on button "Close" at bounding box center [574, 312] width 53 height 23
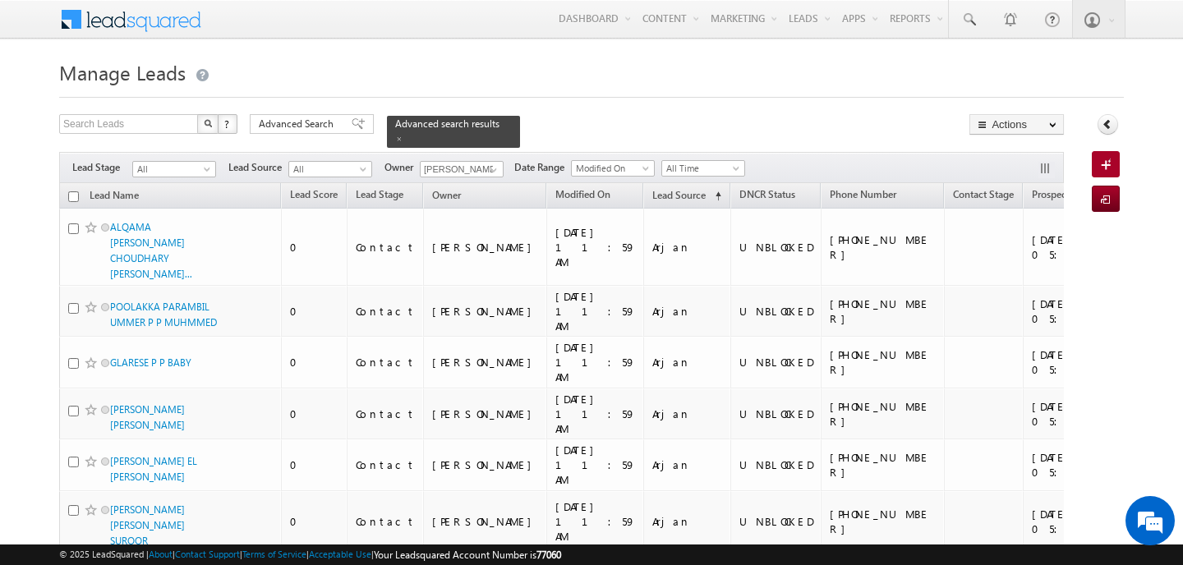
click at [76, 199] on input "checkbox" at bounding box center [73, 196] width 11 height 11
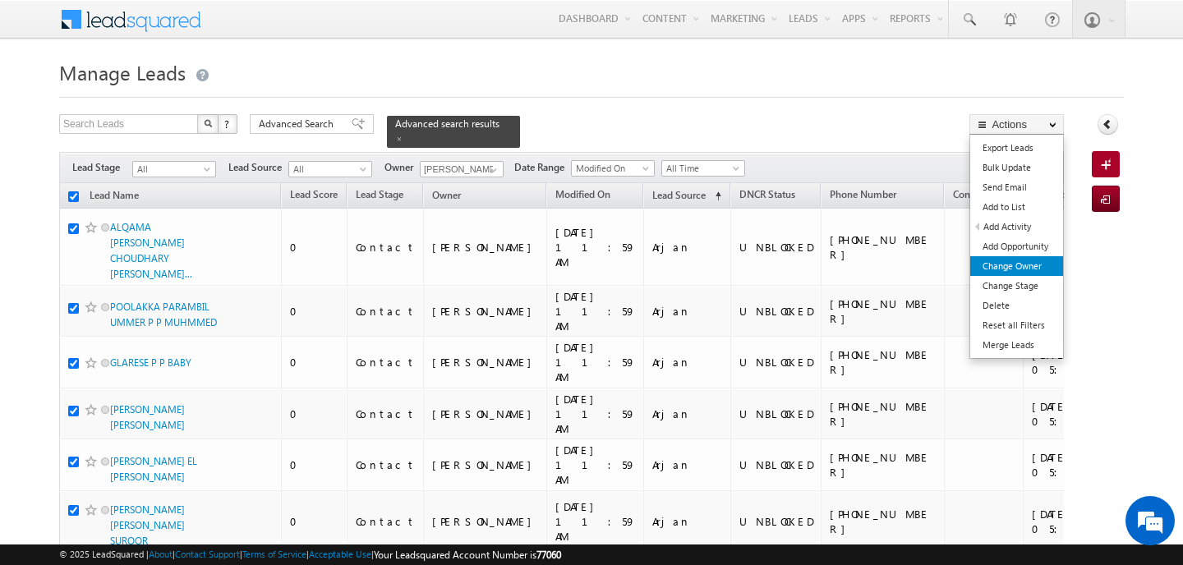
click at [1023, 261] on link "Change Owner" at bounding box center [1016, 266] width 93 height 20
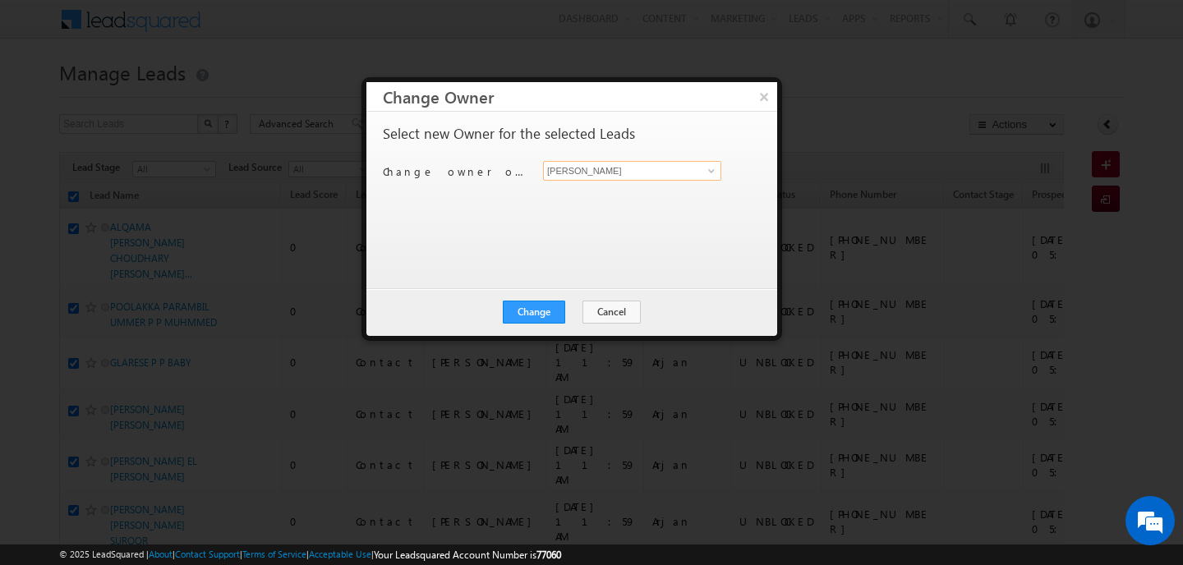
click at [590, 167] on input "[PERSON_NAME]" at bounding box center [632, 171] width 178 height 20
click at [589, 197] on span "disha.chouhan@indglobal.ae" at bounding box center [624, 203] width 148 height 12
click at [545, 314] on button "Change" at bounding box center [534, 312] width 62 height 23
